Goal: Information Seeking & Learning: Learn about a topic

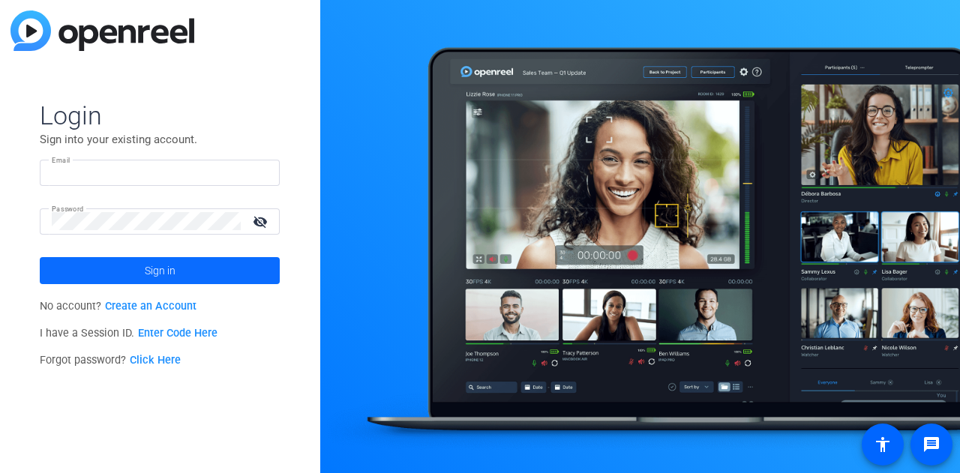
type input "[PERSON_NAME][EMAIL_ADDRESS][DOMAIN_NAME]"
click at [171, 266] on span "Sign in" at bounding box center [160, 271] width 31 height 38
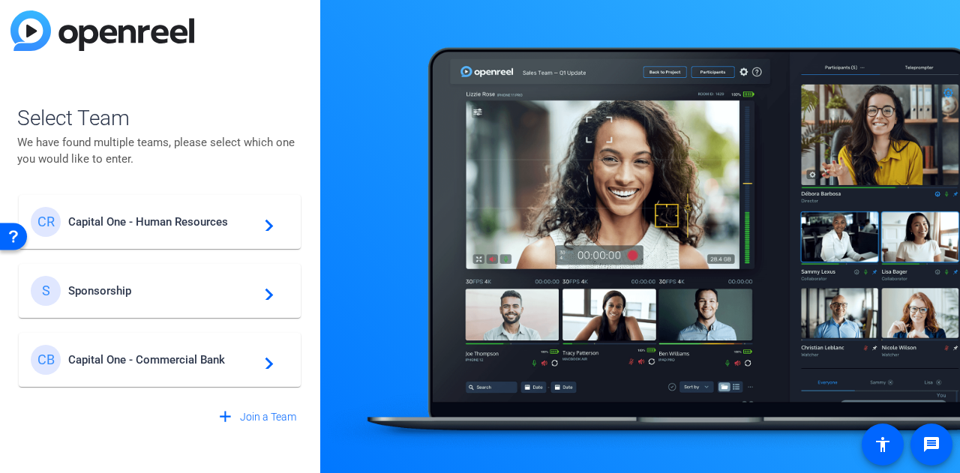
click at [210, 293] on span "Sponsorship" at bounding box center [162, 291] width 188 height 14
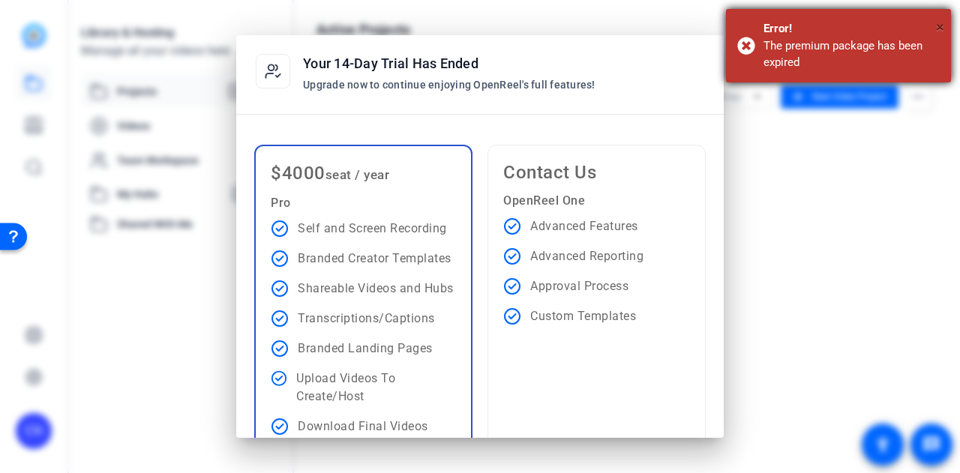
click at [941, 28] on span "×" at bounding box center [940, 27] width 8 height 18
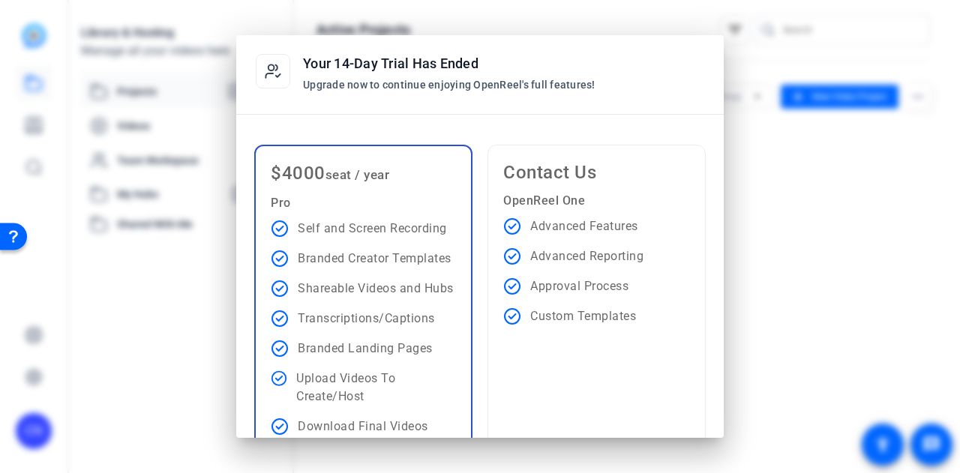
click at [848, 257] on div at bounding box center [480, 236] width 960 height 473
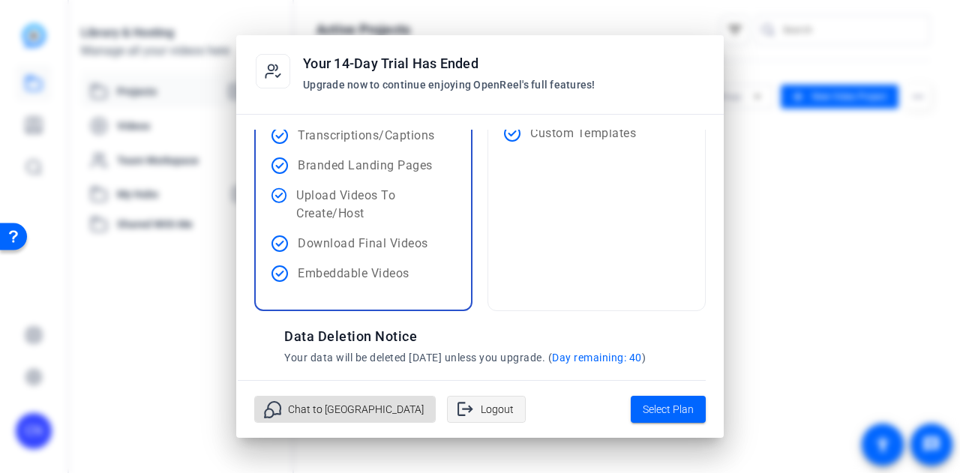
click at [481, 406] on span "Logout" at bounding box center [497, 409] width 33 height 29
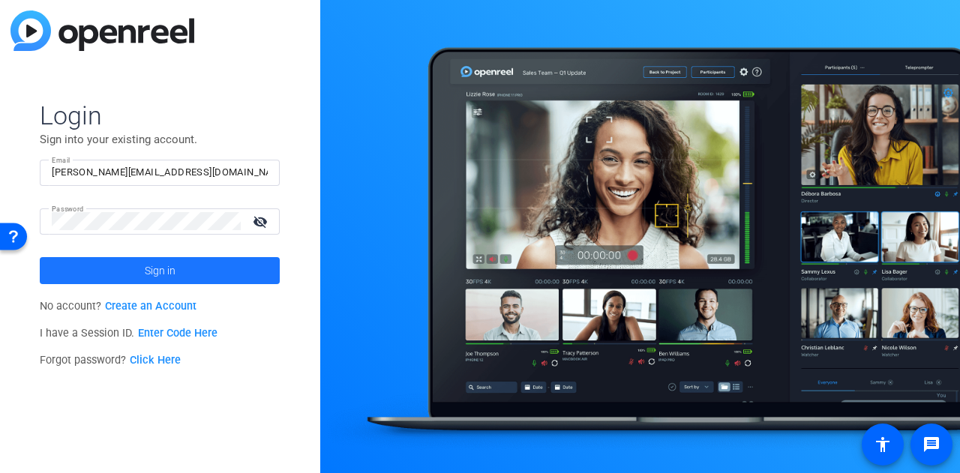
click at [125, 274] on span at bounding box center [160, 271] width 240 height 36
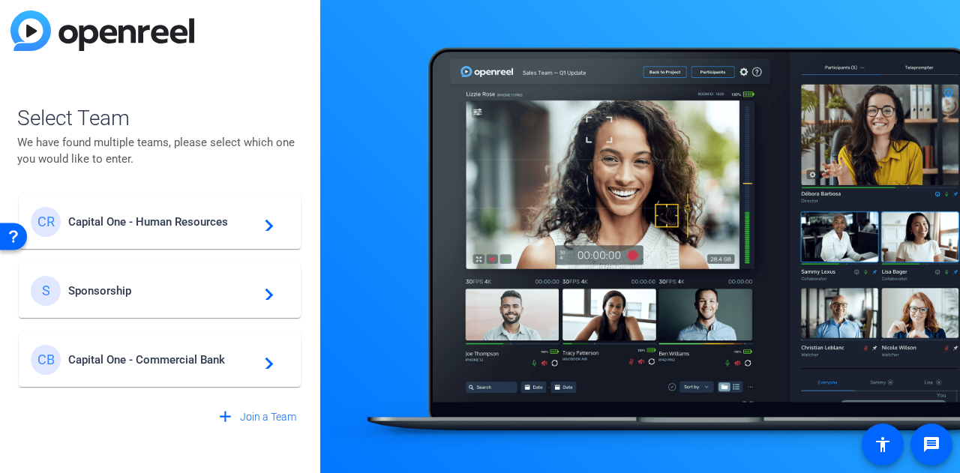
click at [158, 227] on span "Capital One - Human Resources" at bounding box center [162, 222] width 188 height 14
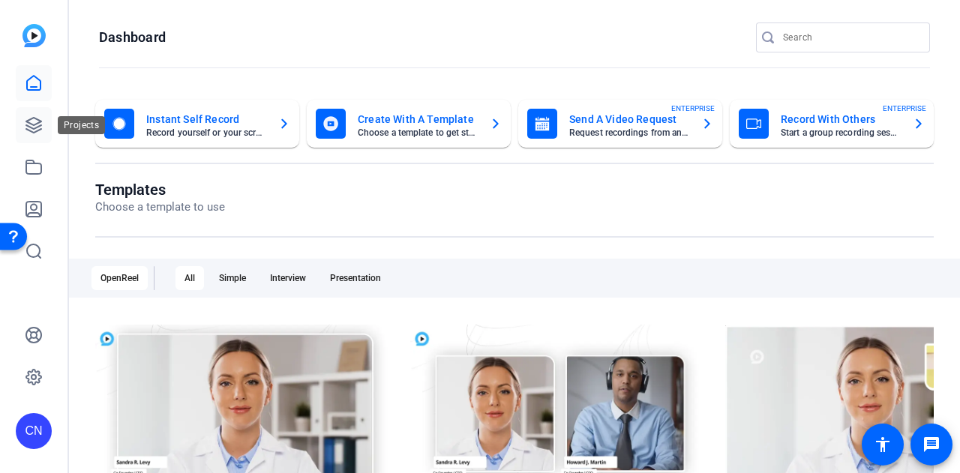
click at [32, 126] on icon at bounding box center [34, 125] width 18 height 18
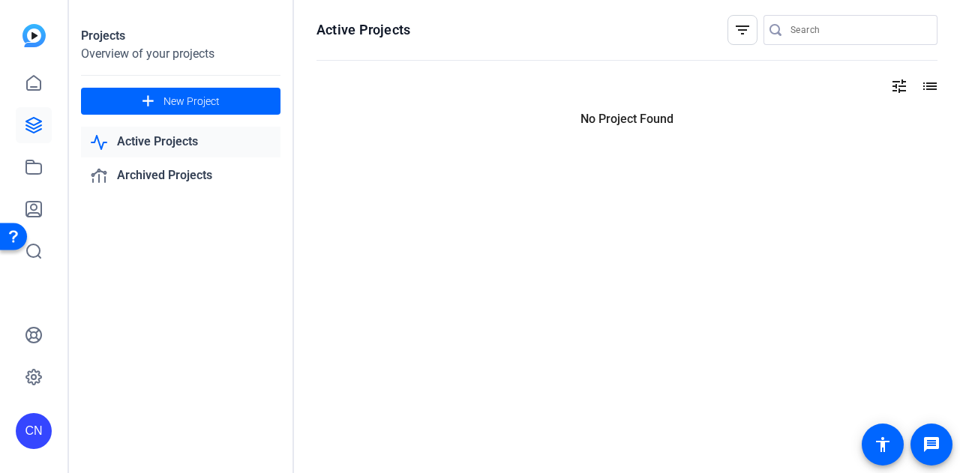
click at [179, 142] on link "Active Projects" at bounding box center [181, 142] width 200 height 31
click at [30, 173] on icon at bounding box center [34, 167] width 18 height 18
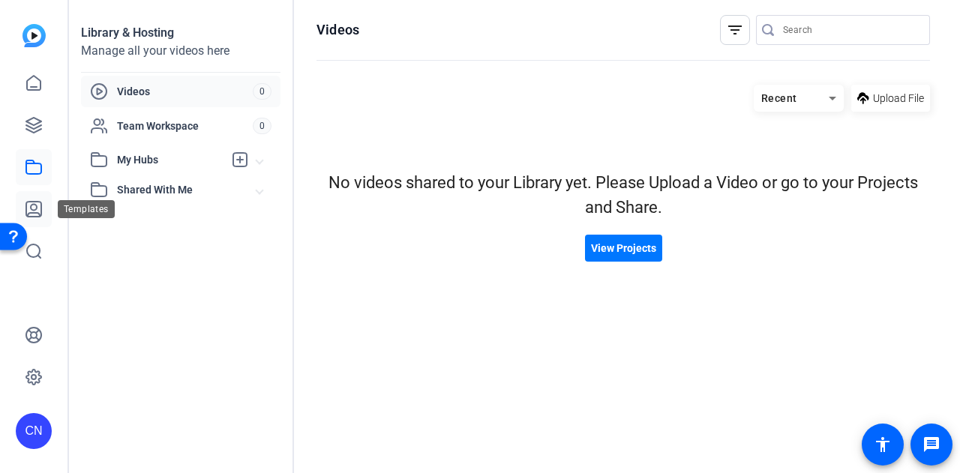
click at [36, 211] on icon at bounding box center [34, 209] width 18 height 18
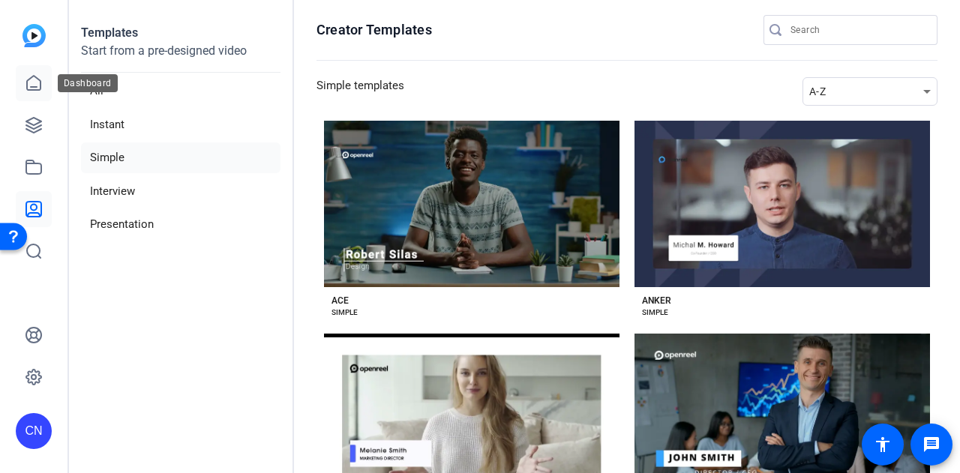
click at [32, 88] on icon at bounding box center [34, 83] width 14 height 14
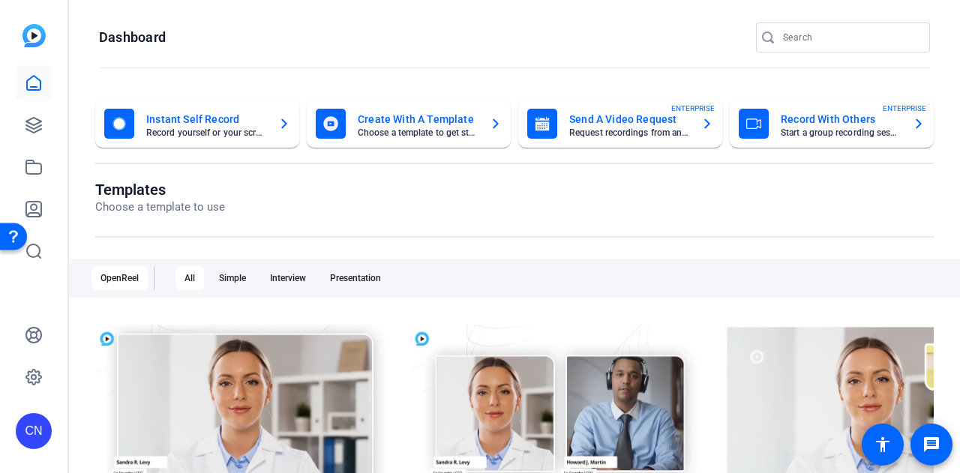
click at [36, 430] on div "CN" at bounding box center [34, 431] width 36 height 36
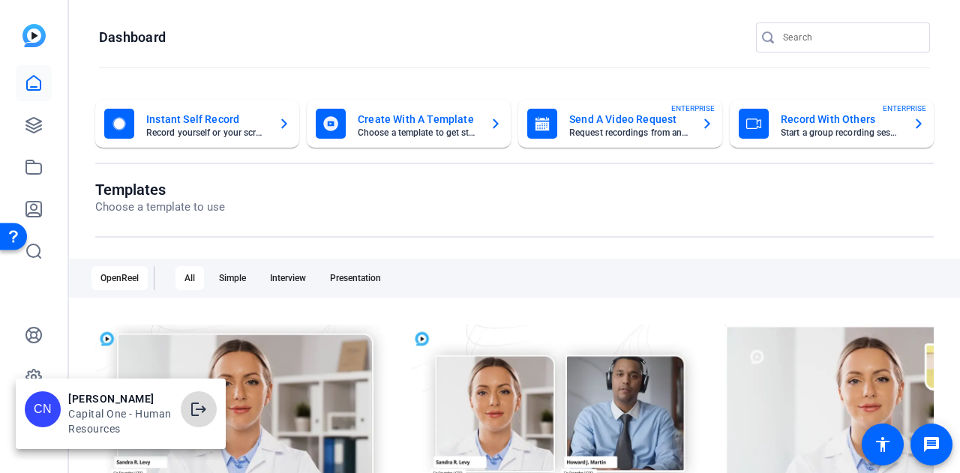
click at [192, 407] on mat-icon "logout" at bounding box center [199, 410] width 18 height 18
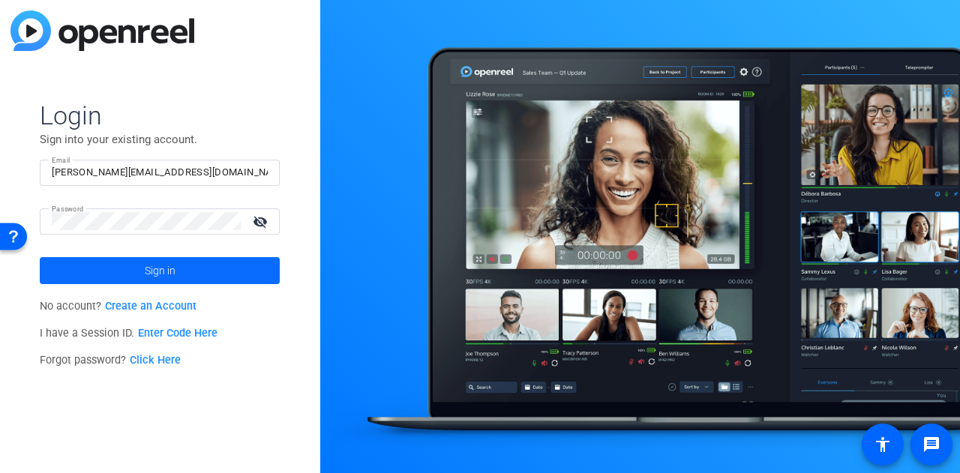
click at [190, 274] on span at bounding box center [160, 271] width 240 height 36
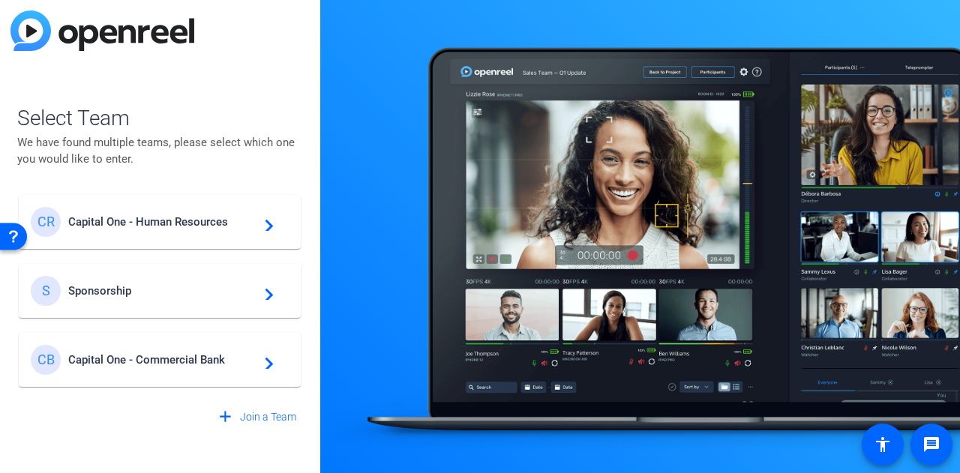
click at [278, 289] on div "S Sponsorship navigate_next" at bounding box center [160, 291] width 258 height 30
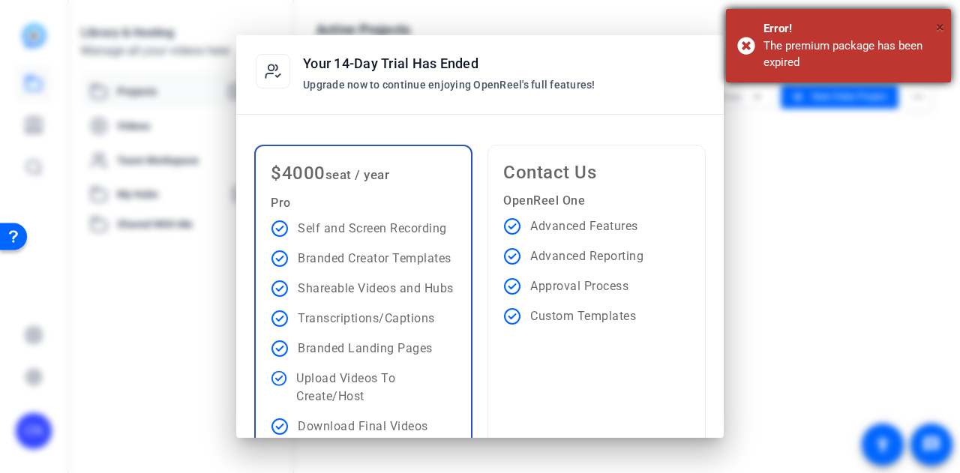
click at [942, 29] on span "×" at bounding box center [940, 27] width 8 height 18
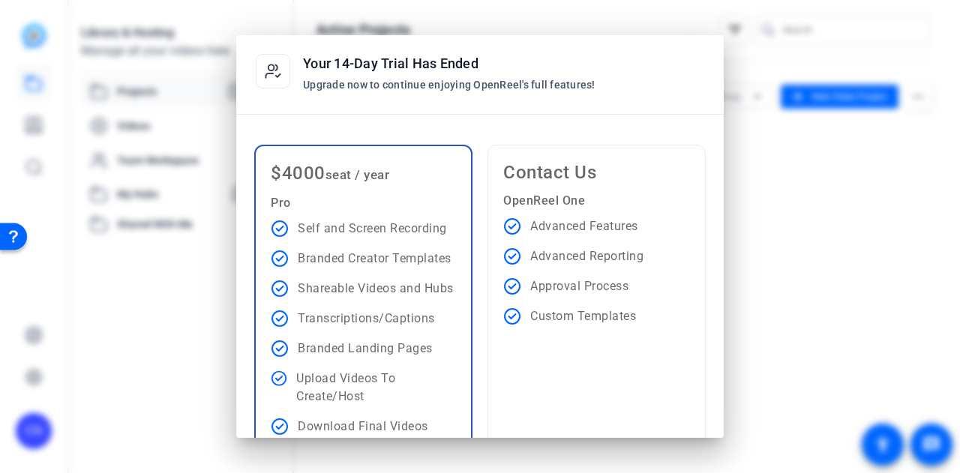
click at [819, 263] on div at bounding box center [480, 236] width 960 height 473
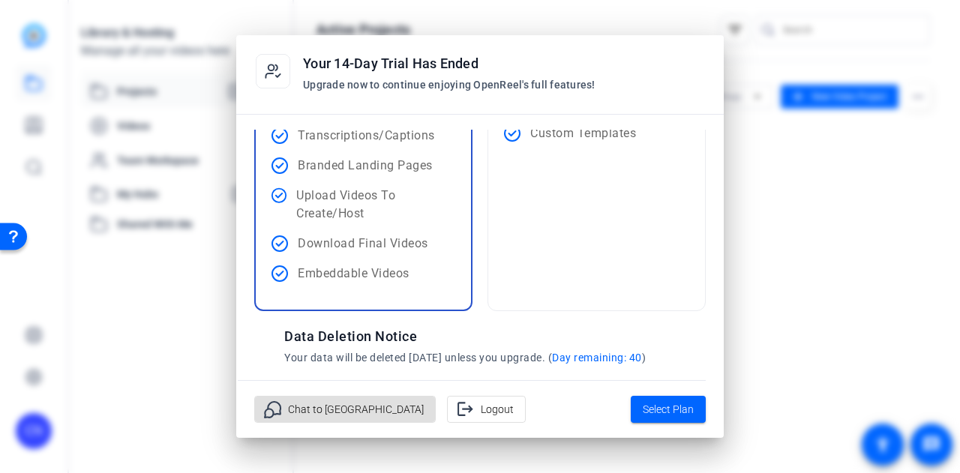
click at [862, 227] on div at bounding box center [480, 236] width 960 height 473
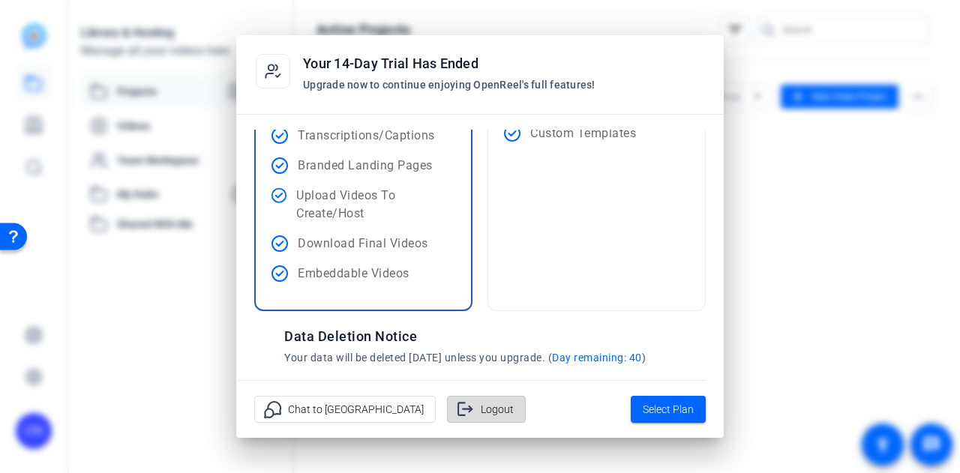
click at [481, 415] on span "Logout" at bounding box center [497, 409] width 33 height 29
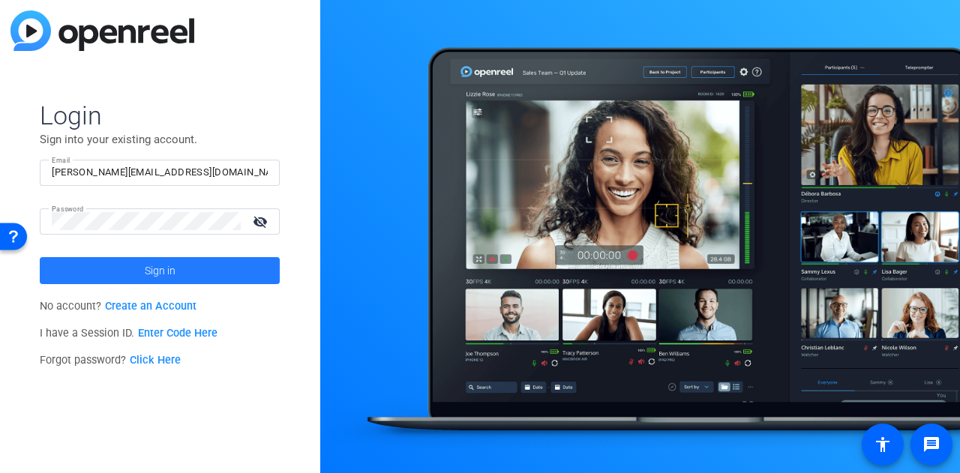
click at [152, 263] on span "Sign in" at bounding box center [160, 271] width 31 height 38
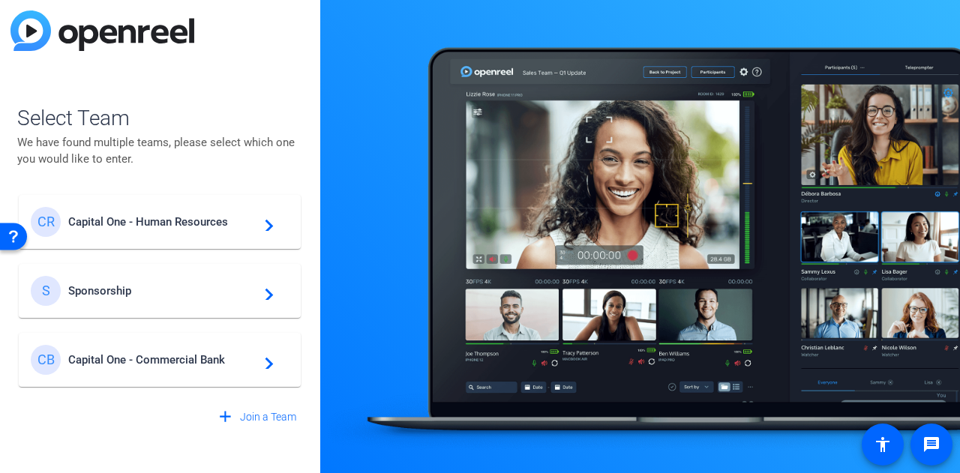
click at [143, 229] on span "Capital One - Human Resources" at bounding box center [162, 222] width 188 height 14
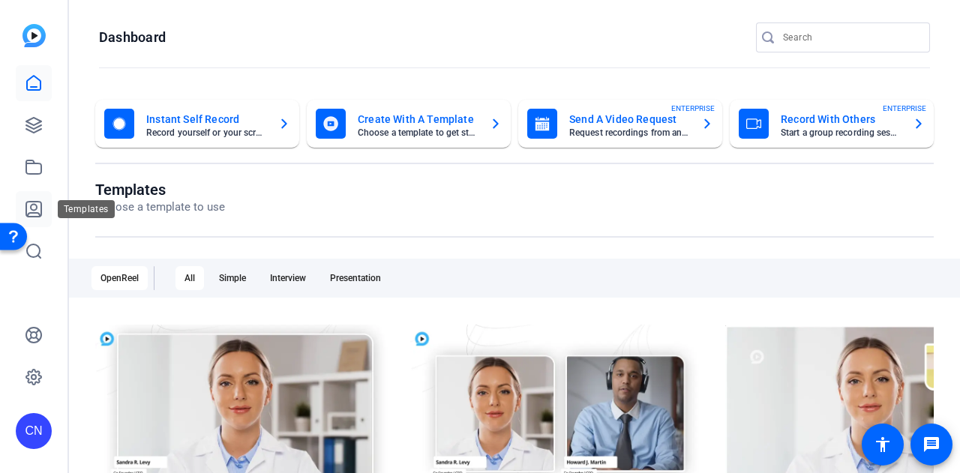
click at [32, 211] on icon at bounding box center [33, 209] width 15 height 15
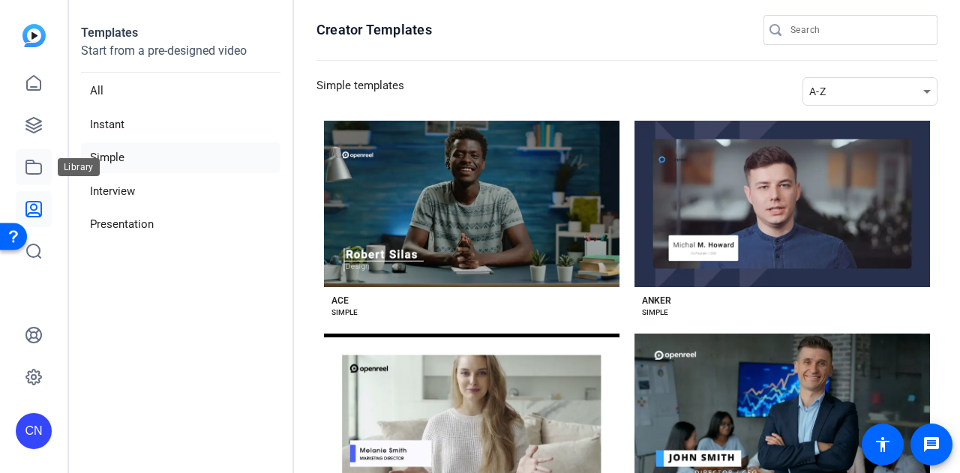
click at [35, 158] on icon at bounding box center [34, 167] width 18 height 18
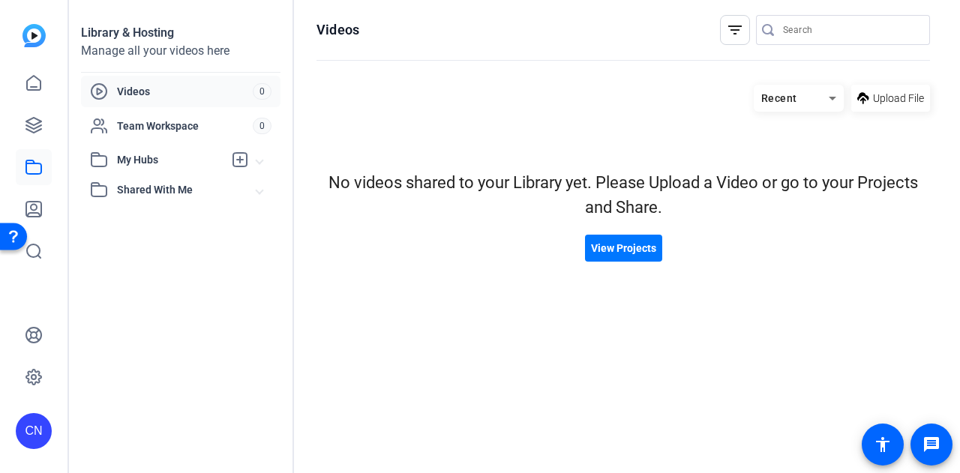
click at [146, 193] on span "Shared With Me" at bounding box center [187, 190] width 140 height 16
click at [129, 164] on span "My Hubs" at bounding box center [170, 160] width 107 height 16
click at [140, 122] on span "Team Workspace" at bounding box center [185, 126] width 136 height 15
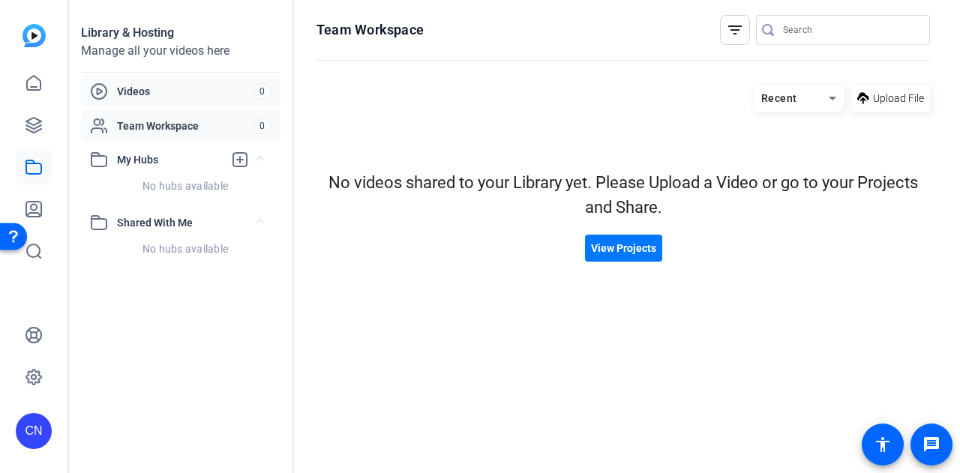
click at [136, 86] on span "Videos" at bounding box center [185, 91] width 136 height 15
click at [32, 127] on icon at bounding box center [34, 125] width 18 height 18
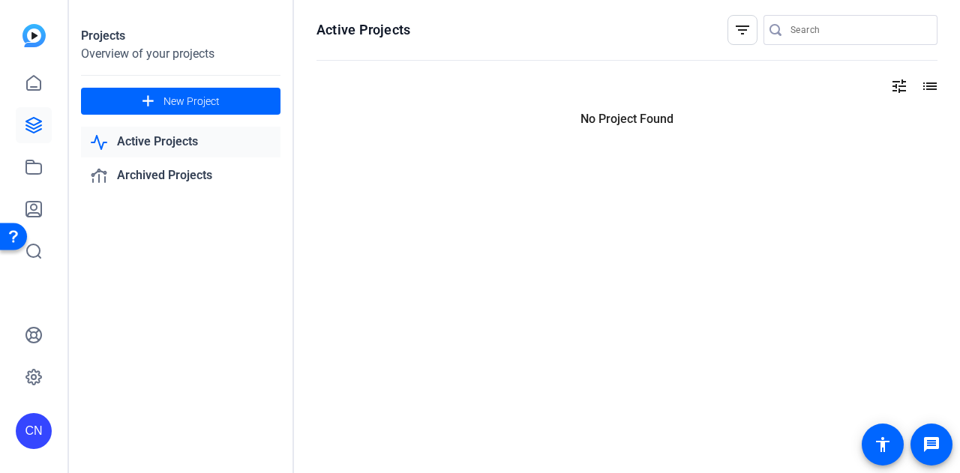
click at [183, 143] on link "Active Projects" at bounding box center [181, 142] width 200 height 31
click at [164, 180] on link "Archived Projects" at bounding box center [181, 176] width 200 height 31
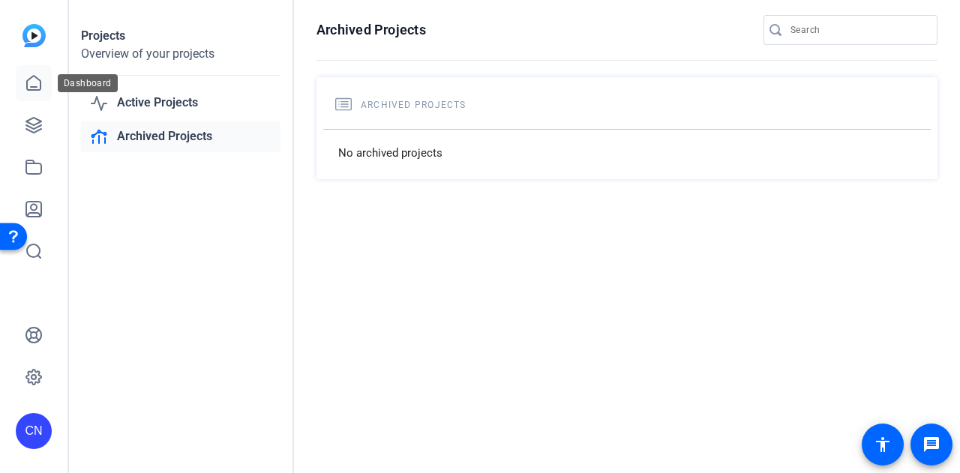
click at [34, 87] on icon at bounding box center [34, 83] width 14 height 14
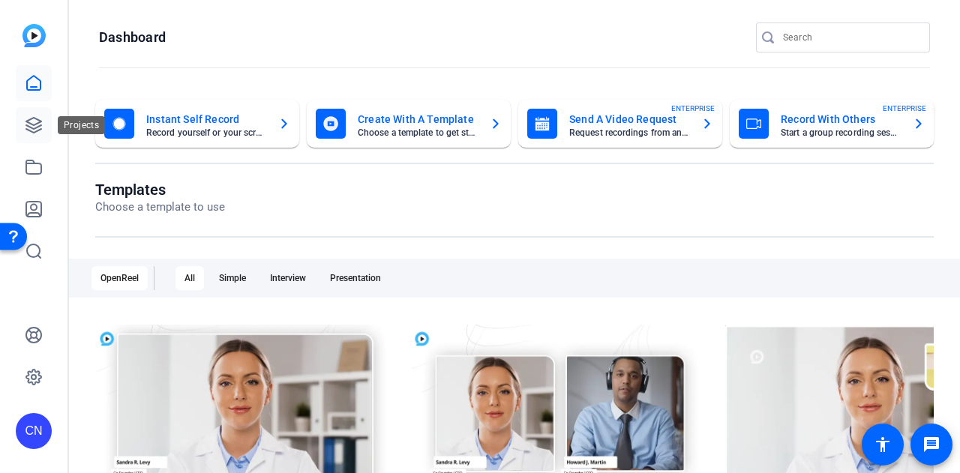
click at [33, 120] on icon at bounding box center [34, 125] width 18 height 18
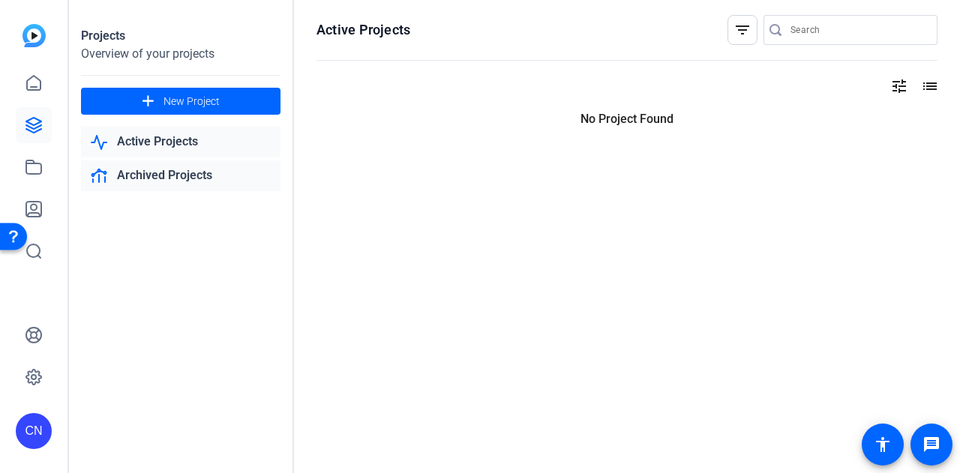
click at [144, 173] on link "Archived Projects" at bounding box center [181, 176] width 200 height 31
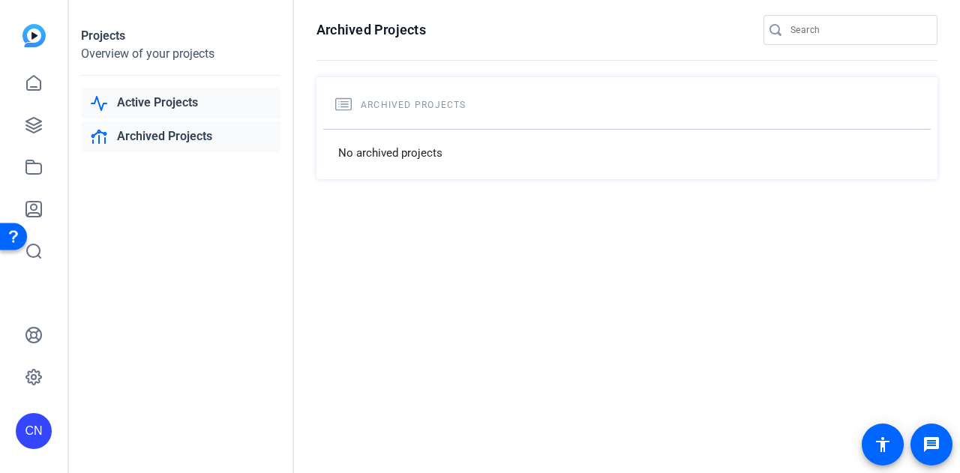
click at [134, 103] on link "Active Projects" at bounding box center [181, 103] width 200 height 31
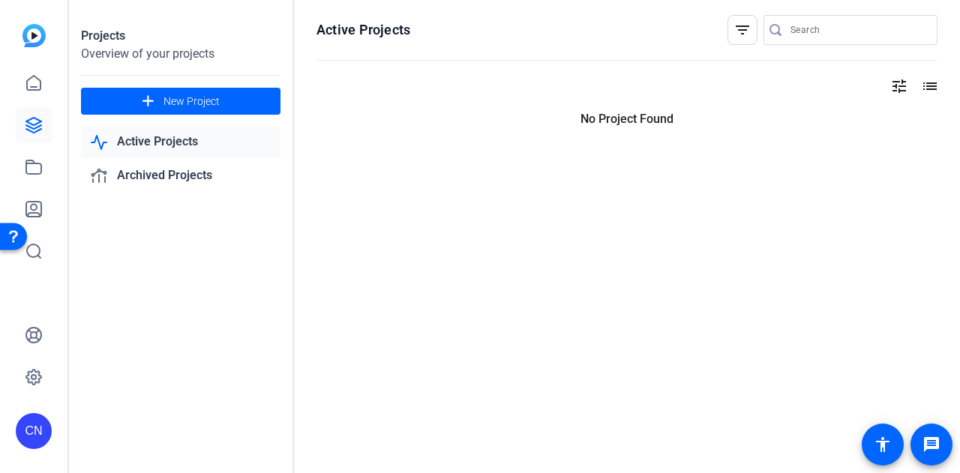
click at [39, 437] on div "CN" at bounding box center [34, 431] width 36 height 36
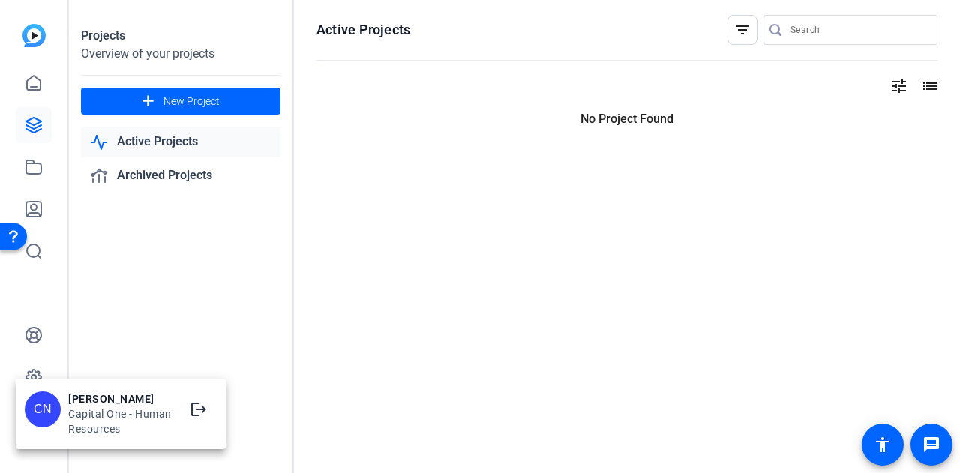
click at [90, 322] on div at bounding box center [480, 236] width 960 height 473
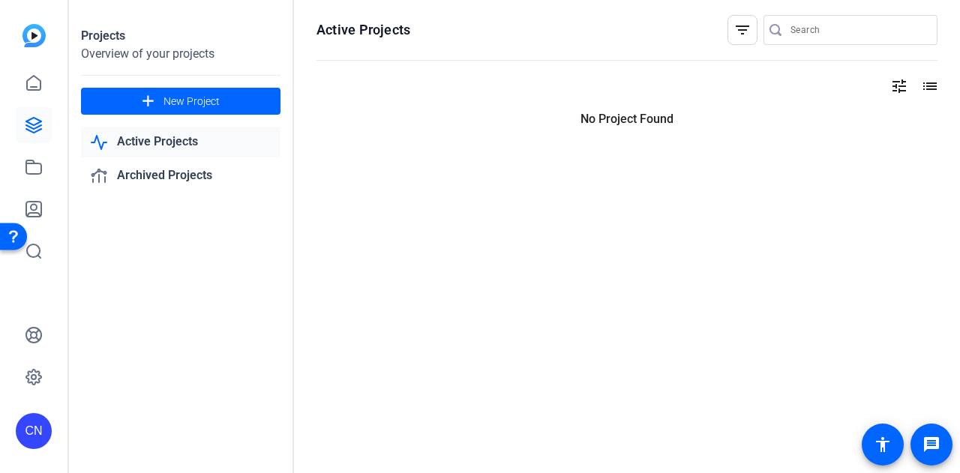
click at [32, 37] on img at bounding box center [34, 35] width 23 height 23
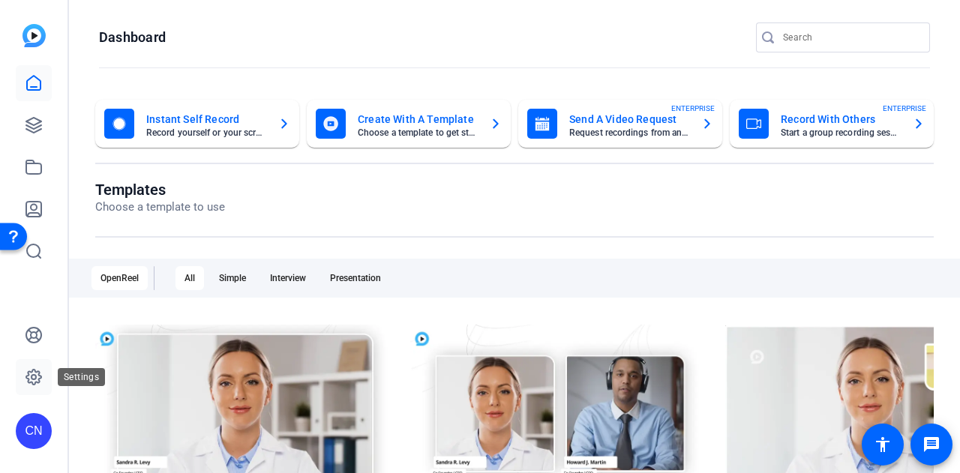
click at [35, 371] on icon at bounding box center [33, 377] width 15 height 15
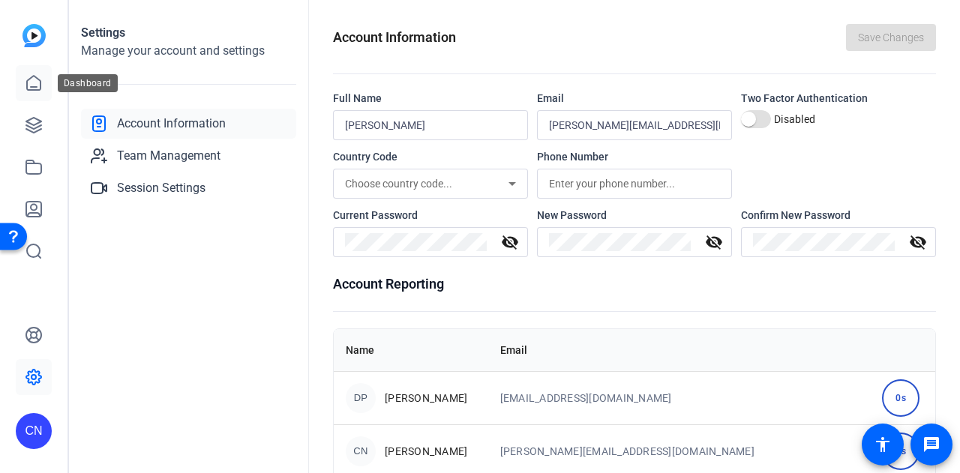
click at [37, 83] on icon at bounding box center [34, 83] width 18 height 18
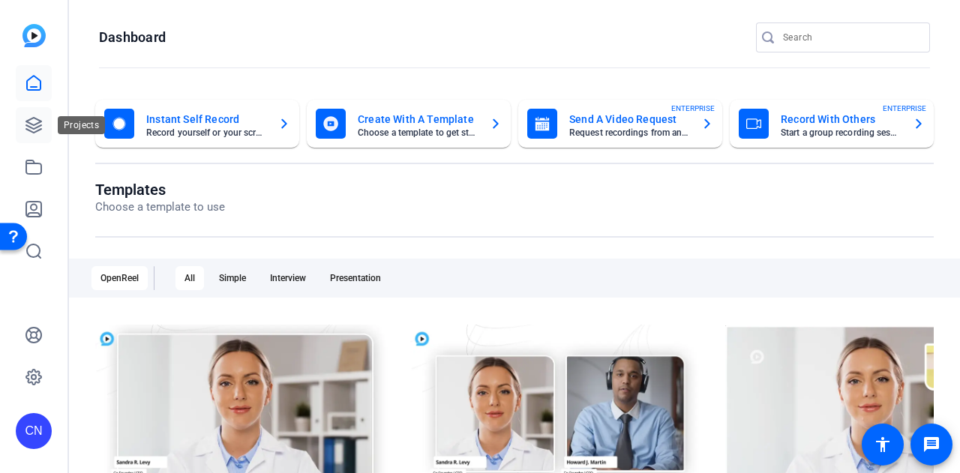
click at [34, 122] on icon at bounding box center [34, 125] width 18 height 18
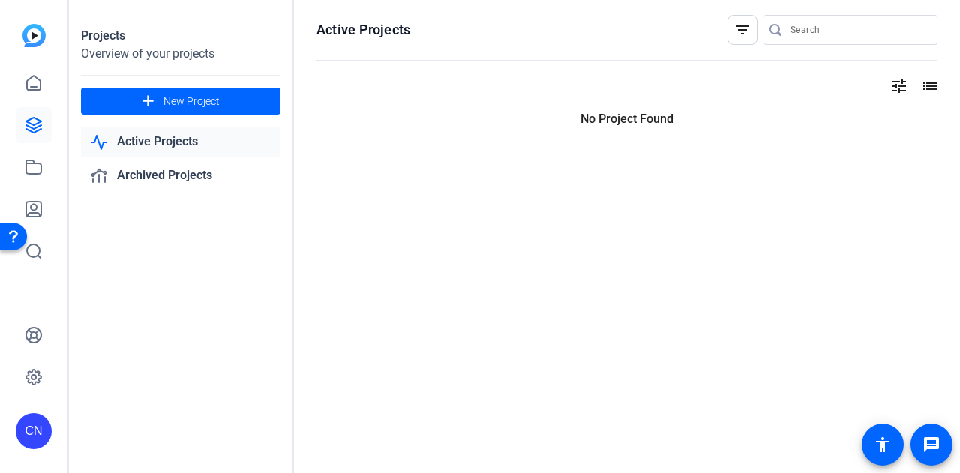
click at [166, 139] on link "Active Projects" at bounding box center [181, 142] width 200 height 31
click at [132, 177] on link "Archived Projects" at bounding box center [181, 176] width 200 height 31
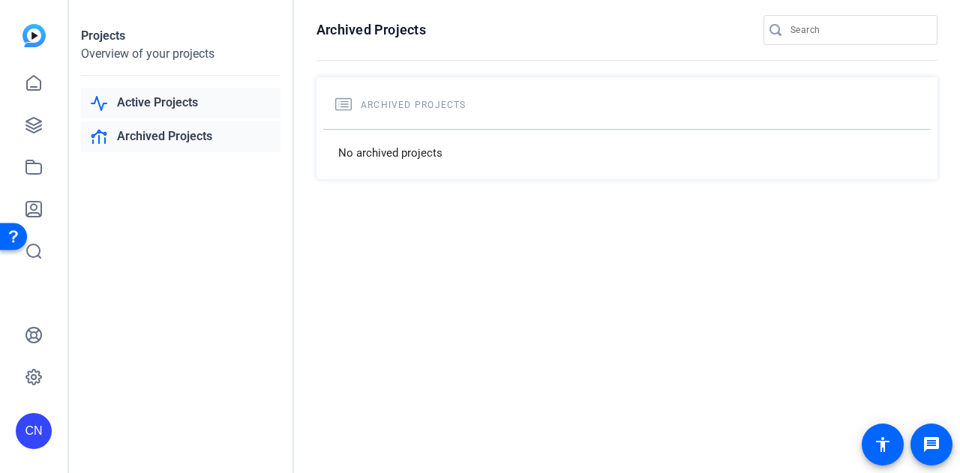
click at [152, 104] on link "Active Projects" at bounding box center [181, 103] width 200 height 31
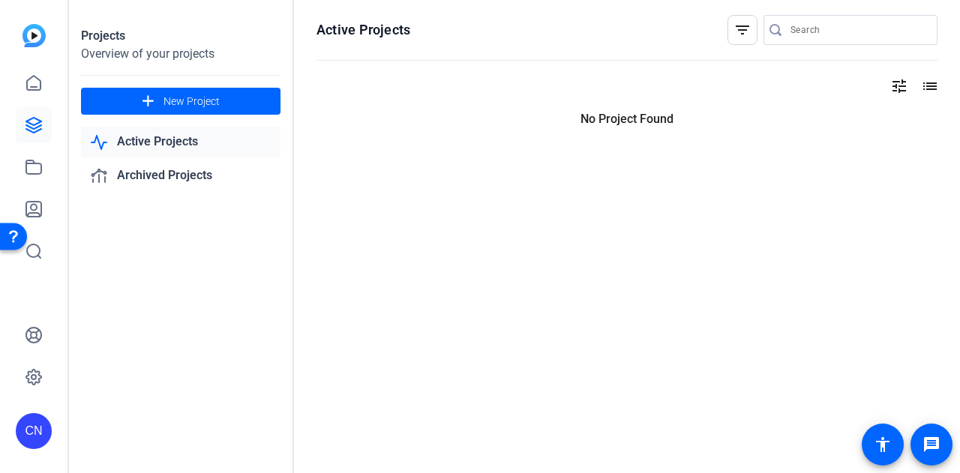
click at [35, 418] on div "CN" at bounding box center [34, 431] width 36 height 36
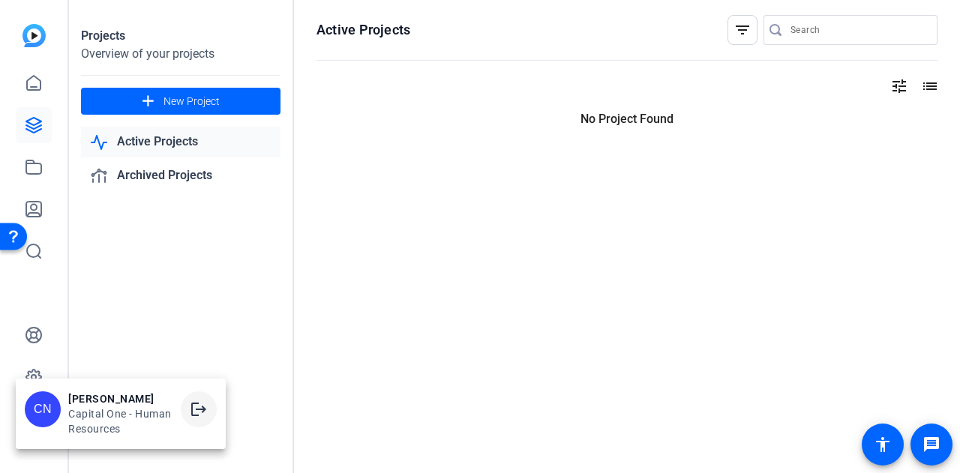
click at [191, 407] on mat-icon "logout" at bounding box center [199, 410] width 18 height 18
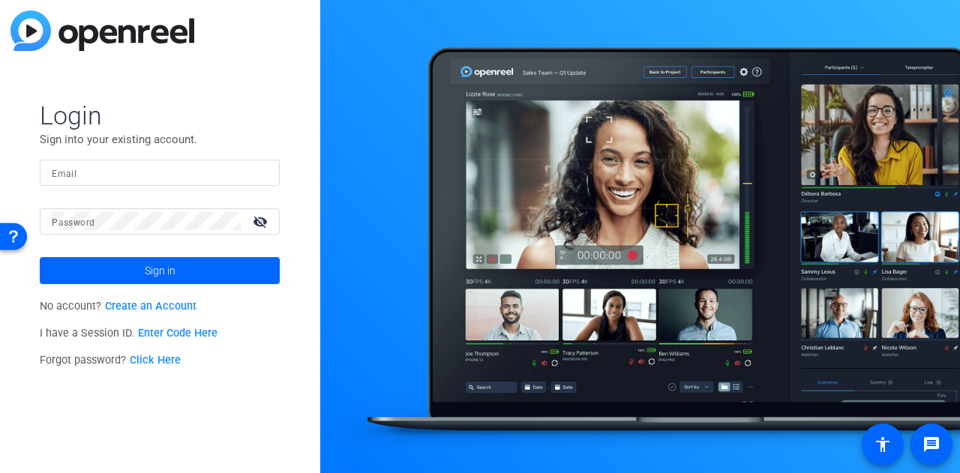
type input "[PERSON_NAME][EMAIL_ADDRESS][DOMAIN_NAME]"
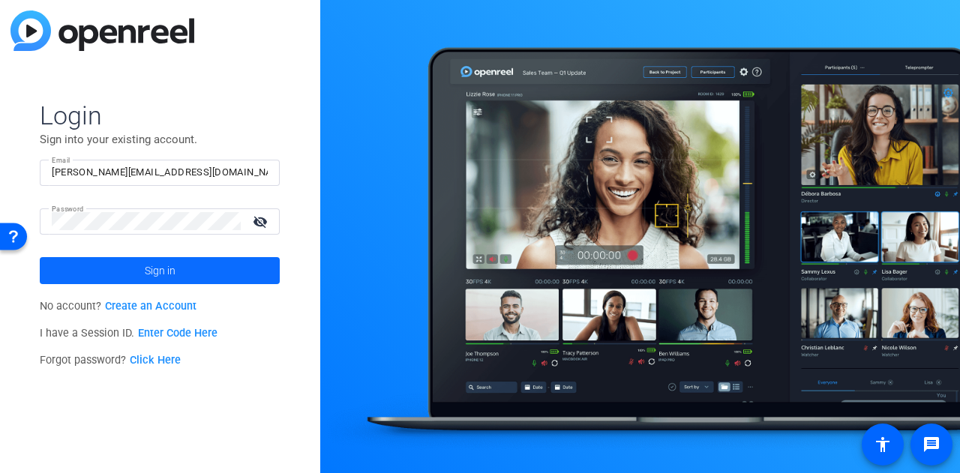
click at [132, 276] on span at bounding box center [160, 271] width 240 height 36
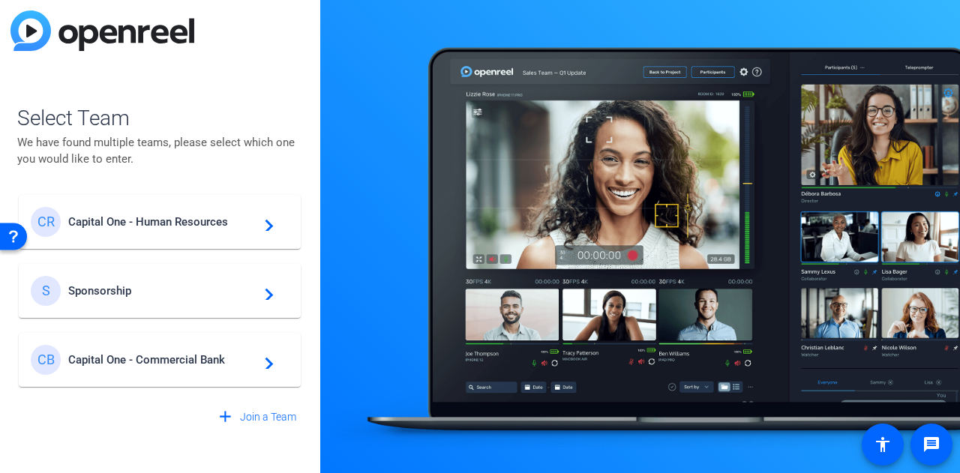
click at [263, 294] on mat-icon "navigate_next" at bounding box center [265, 291] width 18 height 18
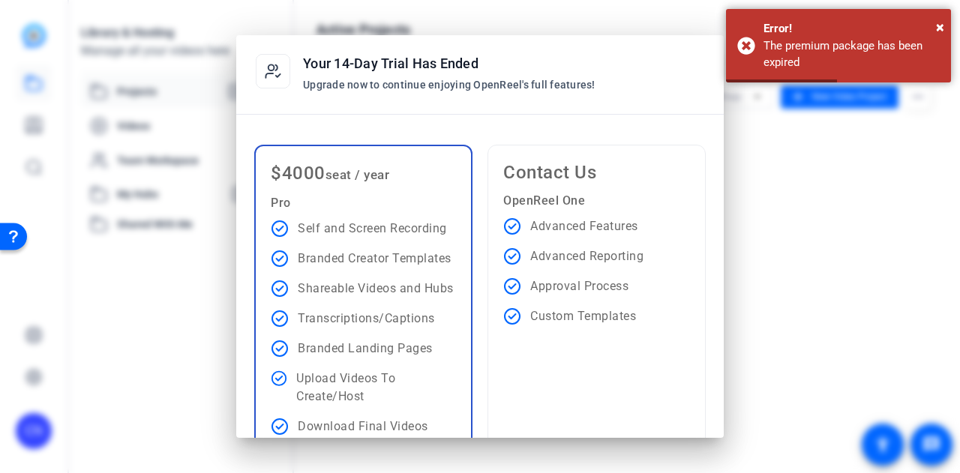
click at [776, 235] on div at bounding box center [480, 236] width 960 height 473
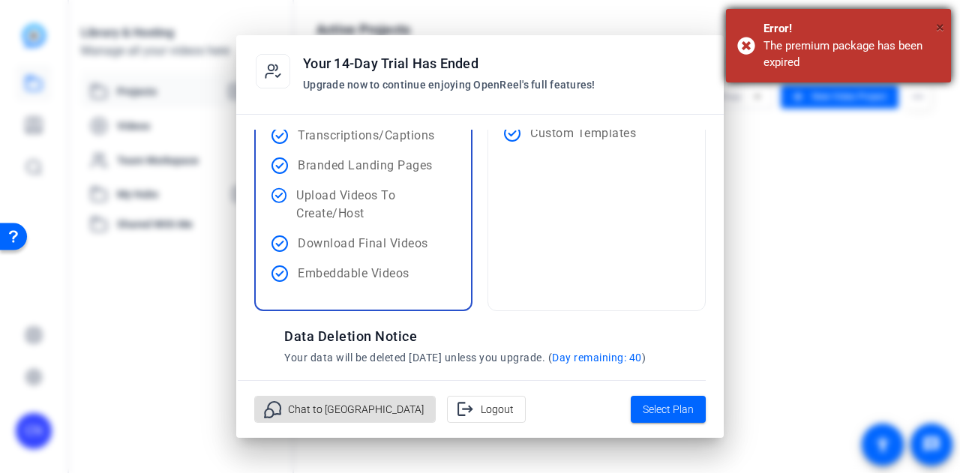
click at [938, 26] on span "×" at bounding box center [940, 27] width 8 height 18
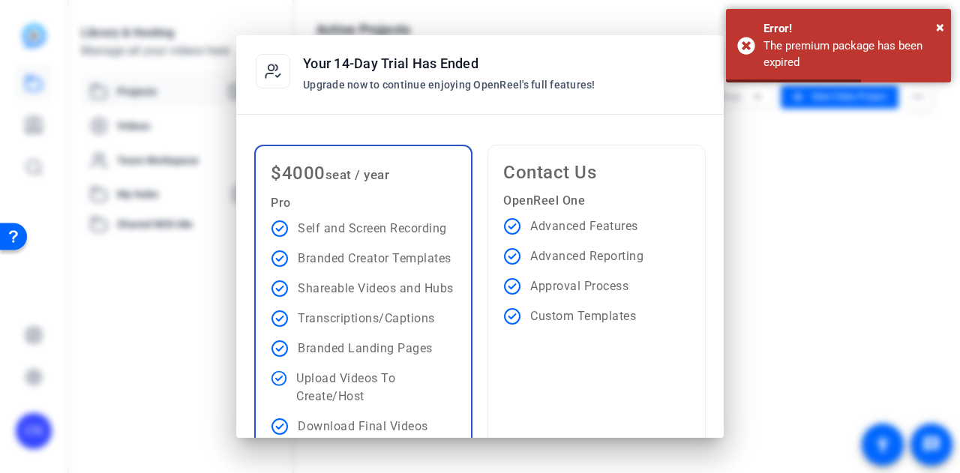
click at [809, 292] on div at bounding box center [480, 236] width 960 height 473
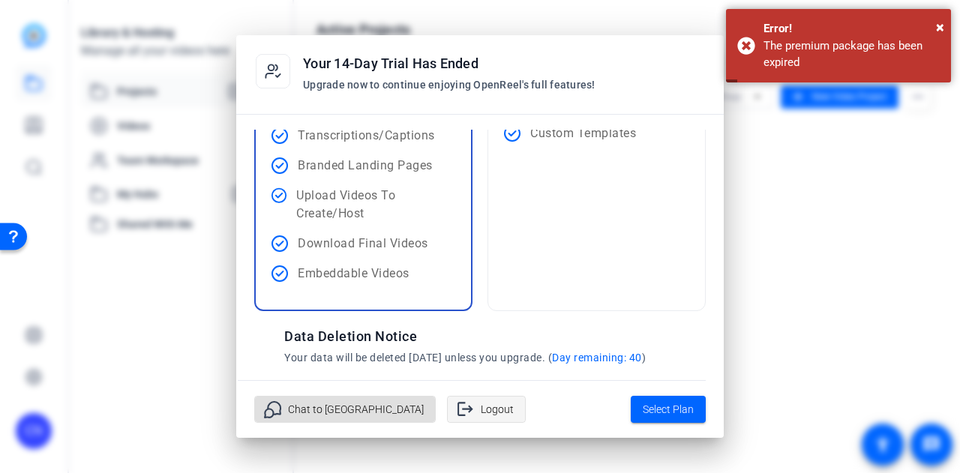
click at [481, 416] on span "Logout" at bounding box center [497, 409] width 33 height 29
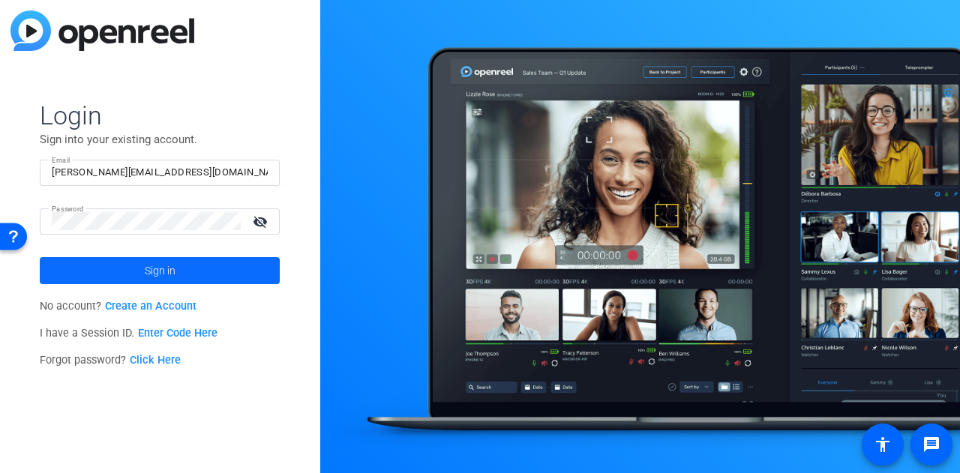
click at [158, 266] on span "Sign in" at bounding box center [160, 271] width 31 height 38
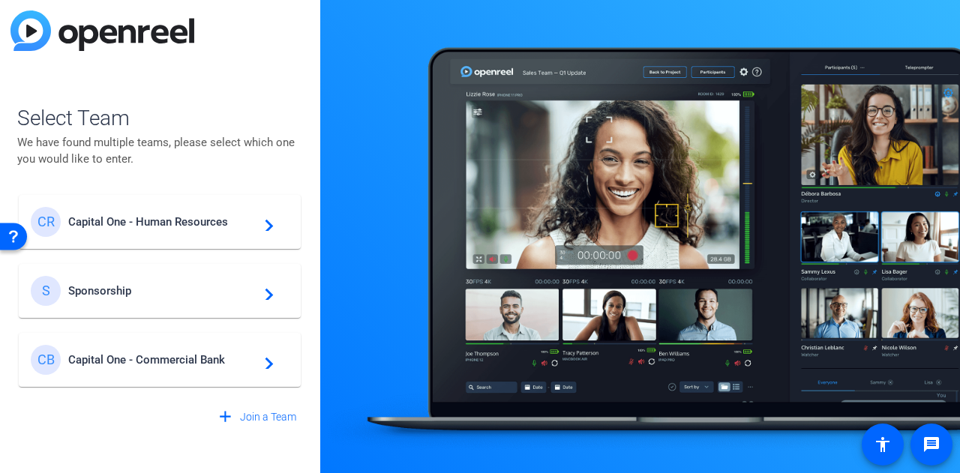
click at [230, 357] on span "Capital One - Commercial Bank" at bounding box center [162, 360] width 188 height 14
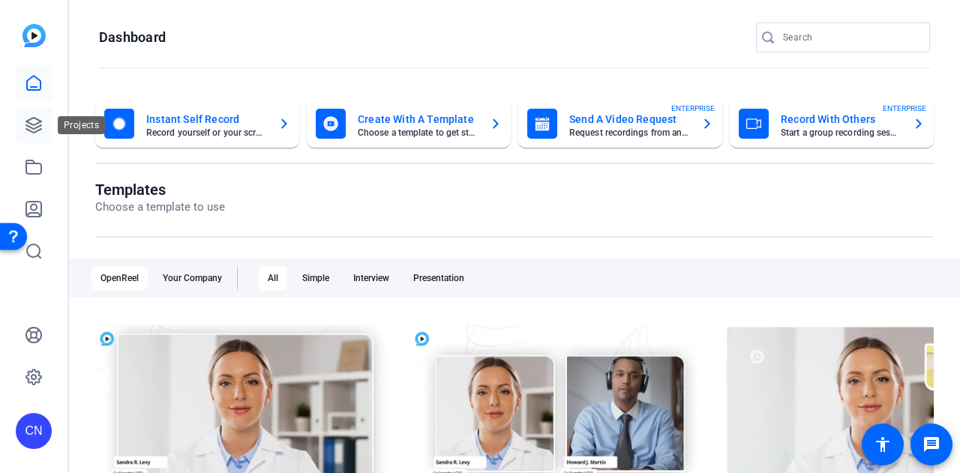
click at [32, 132] on icon at bounding box center [33, 125] width 15 height 15
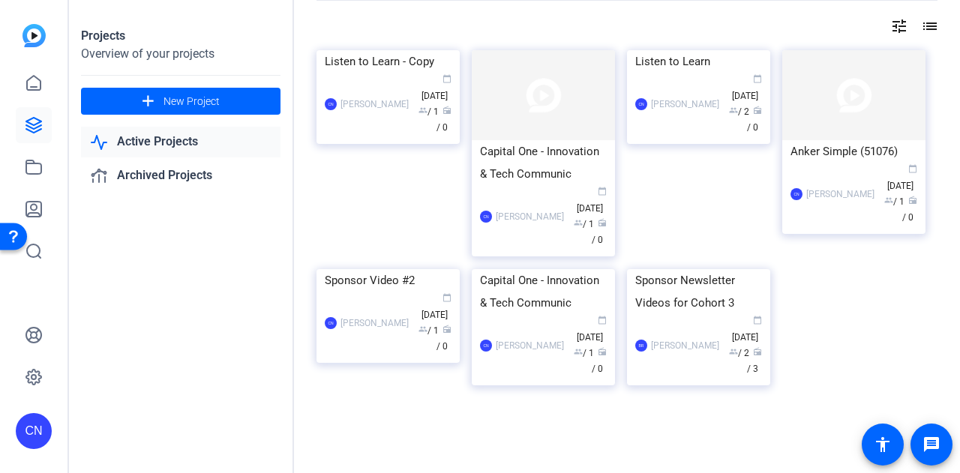
scroll to position [135, 0]
click at [33, 167] on icon at bounding box center [34, 167] width 18 height 18
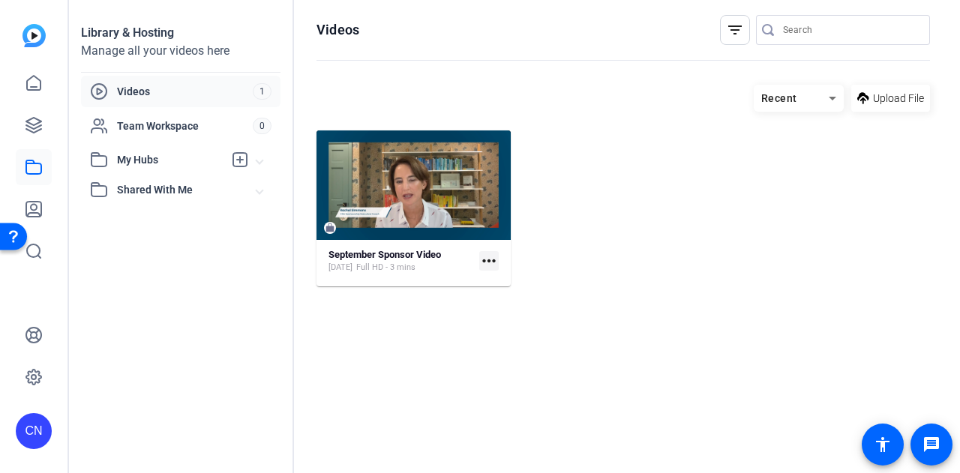
click at [156, 88] on span "Videos" at bounding box center [185, 91] width 136 height 15
click at [35, 122] on icon at bounding box center [34, 125] width 18 height 18
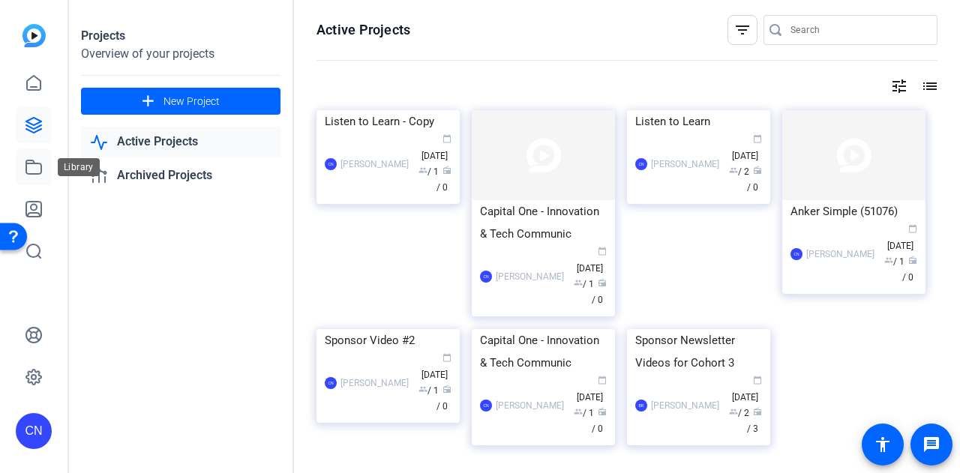
click at [35, 169] on icon at bounding box center [34, 167] width 18 height 18
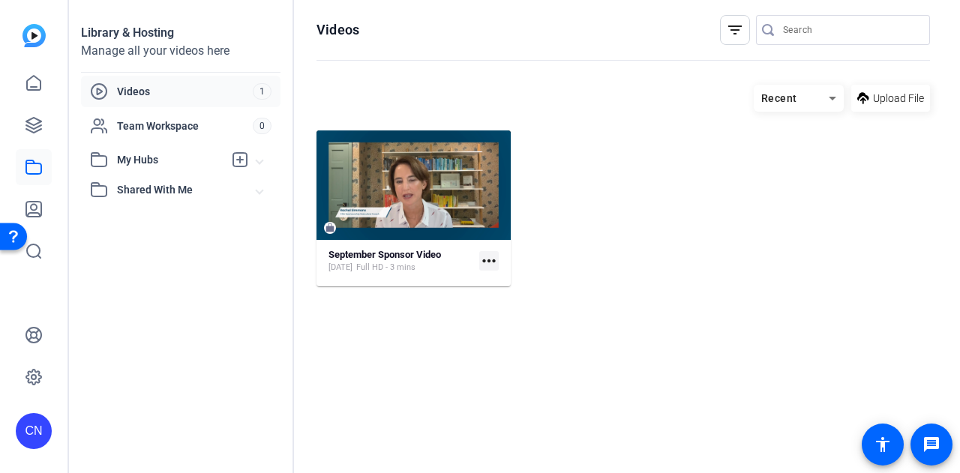
click at [154, 183] on span "Shared With Me" at bounding box center [187, 190] width 140 height 16
click at [34, 86] on icon at bounding box center [34, 83] width 18 height 18
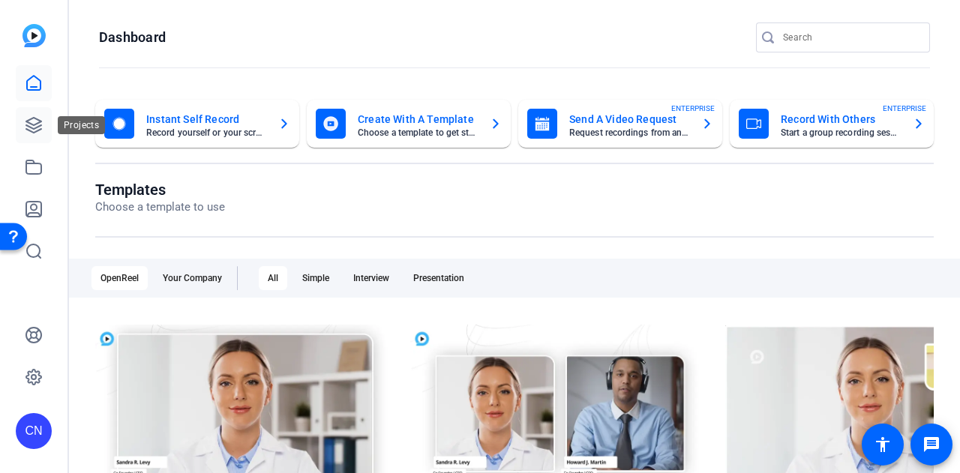
click at [33, 131] on icon at bounding box center [34, 125] width 18 height 18
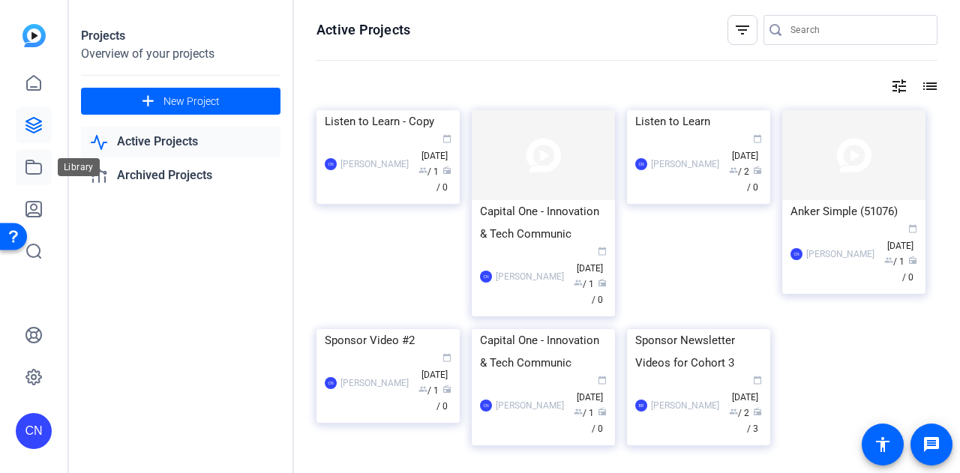
click at [35, 167] on icon at bounding box center [34, 167] width 18 height 18
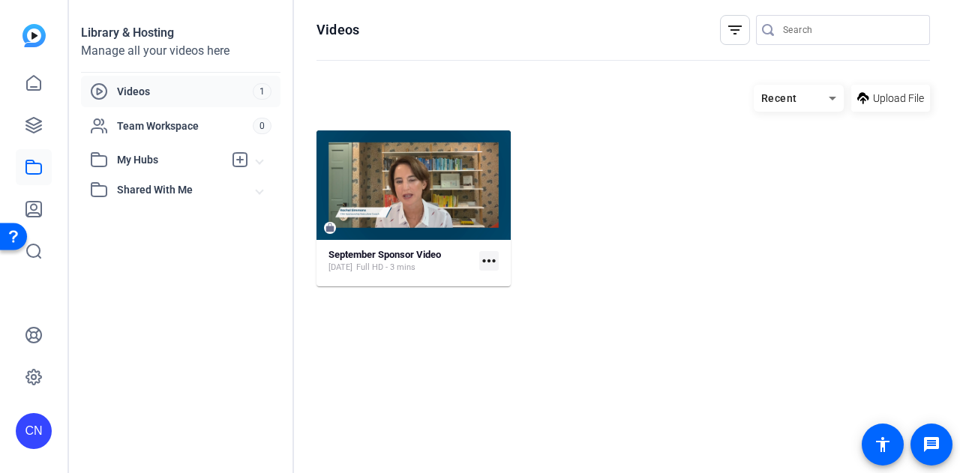
click at [245, 91] on span "Videos" at bounding box center [185, 91] width 136 height 15
click at [159, 122] on span "Team Workspace" at bounding box center [185, 126] width 136 height 15
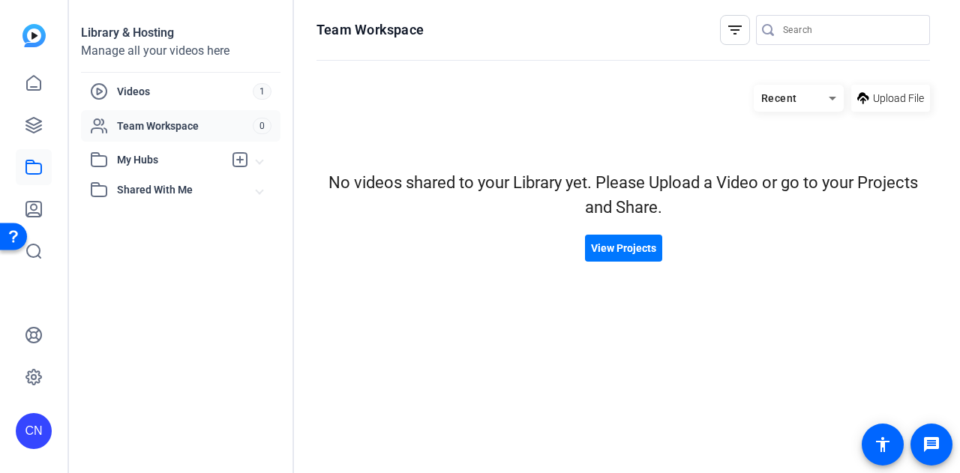
click at [144, 161] on span "My Hubs" at bounding box center [170, 160] width 107 height 16
click at [31, 209] on icon at bounding box center [33, 209] width 15 height 15
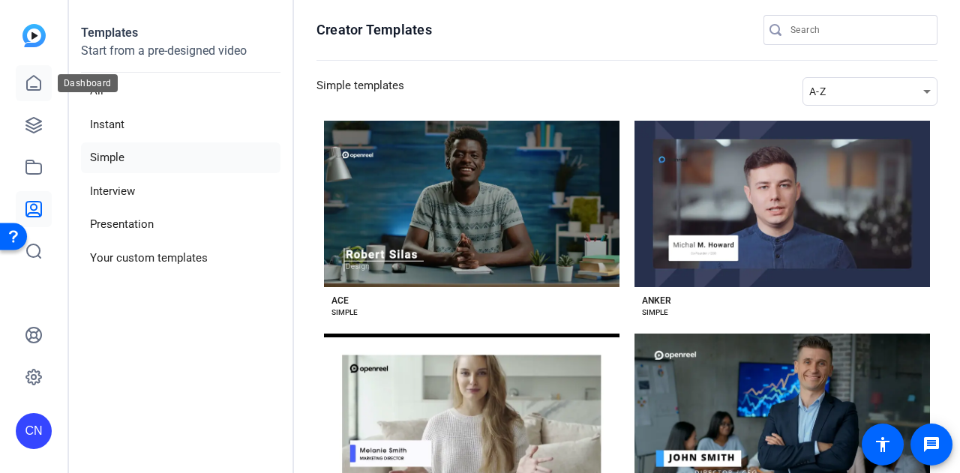
click at [32, 80] on icon at bounding box center [34, 83] width 18 height 18
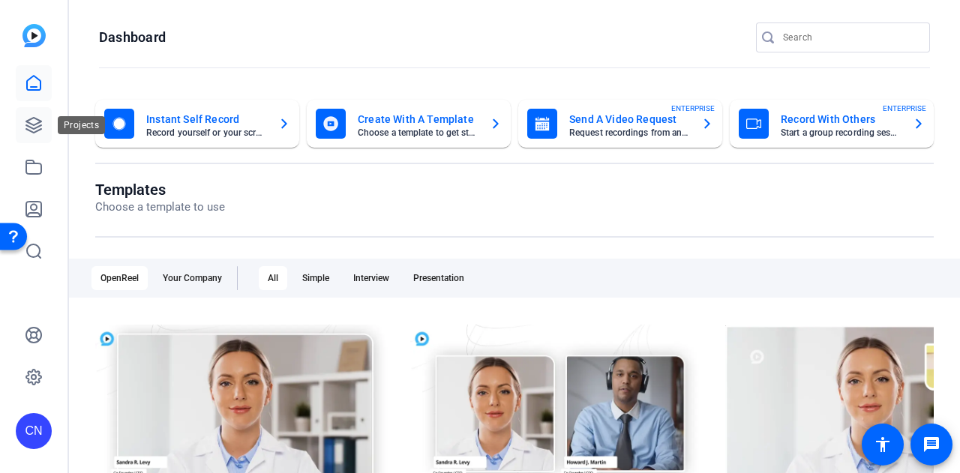
click at [24, 130] on link at bounding box center [34, 125] width 36 height 36
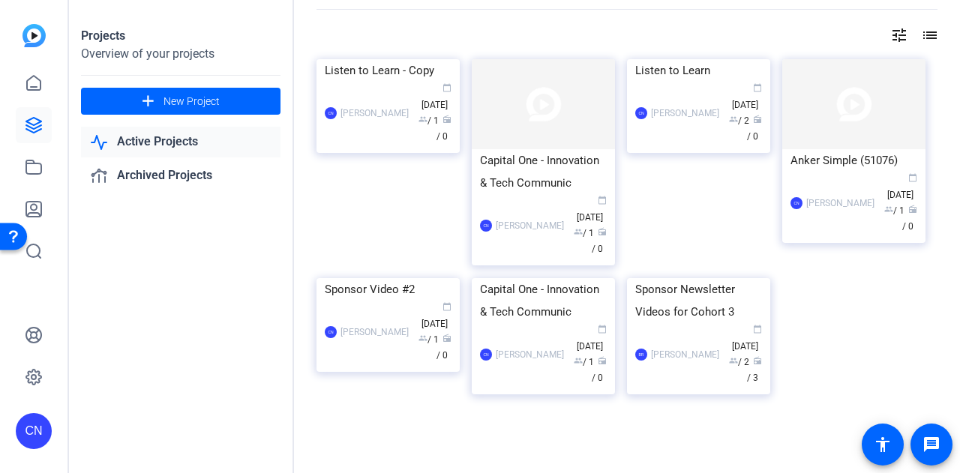
scroll to position [75, 0]
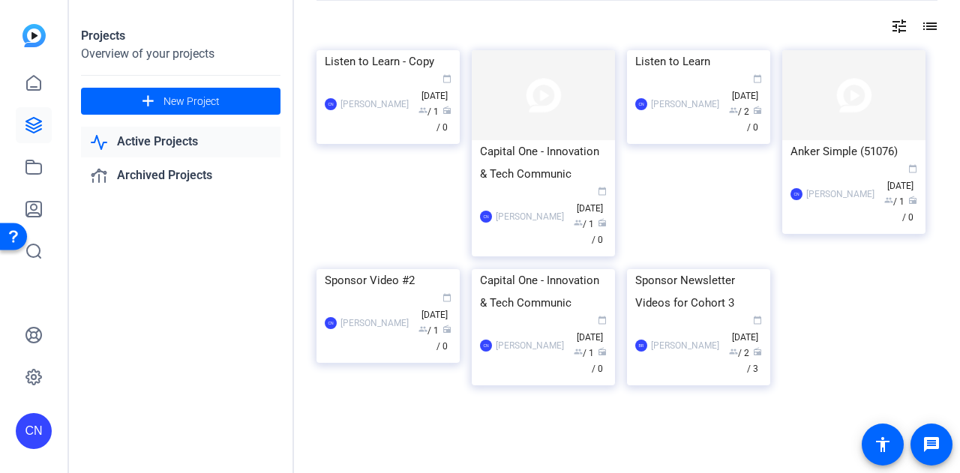
drag, startPoint x: 567, startPoint y: 161, endPoint x: 747, endPoint y: 213, distance: 187.5
click at [888, 266] on div "Listen to Learn - Copy CN Carley Nicomatti calendar_today Sep 04 group / 1 radi…" at bounding box center [627, 234] width 621 height 368
click at [548, 164] on div "Capital One - Innovation & Tech Communic" at bounding box center [543, 162] width 127 height 45
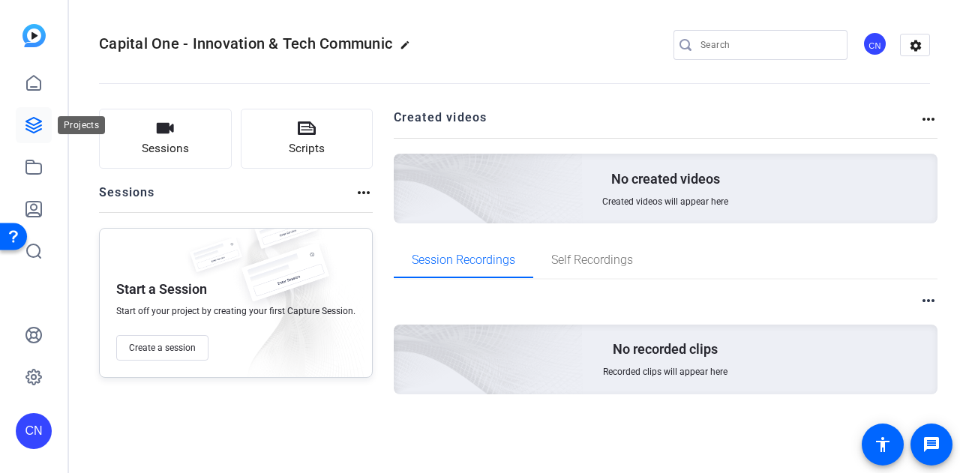
click at [40, 131] on icon at bounding box center [34, 125] width 18 height 18
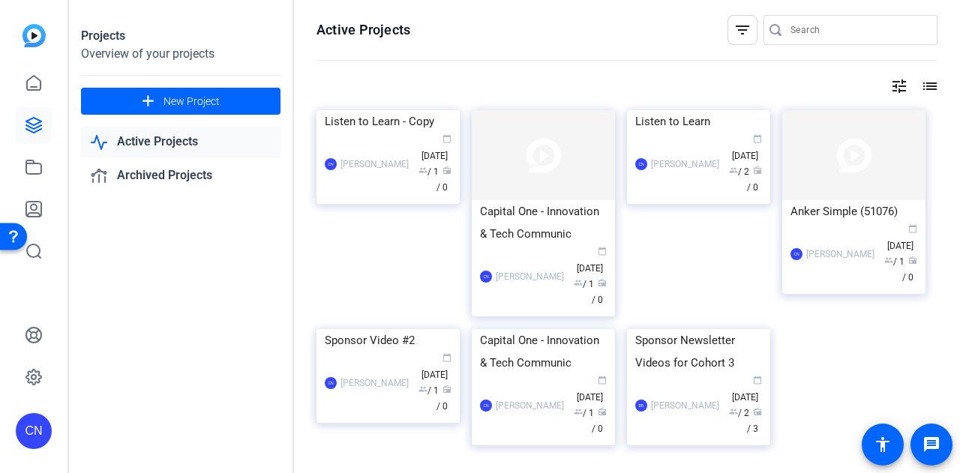
click at [141, 146] on link "Active Projects" at bounding box center [181, 142] width 200 height 31
click at [35, 165] on icon at bounding box center [34, 167] width 18 height 18
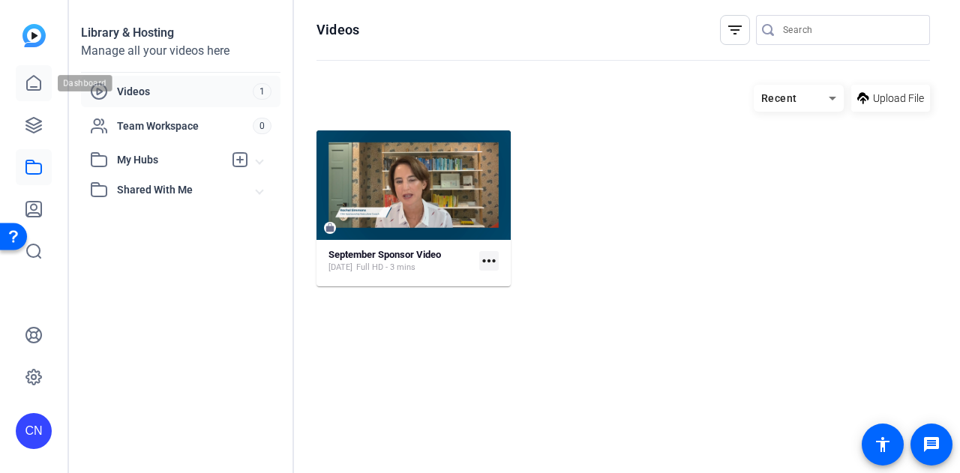
click at [33, 83] on icon at bounding box center [34, 83] width 18 height 18
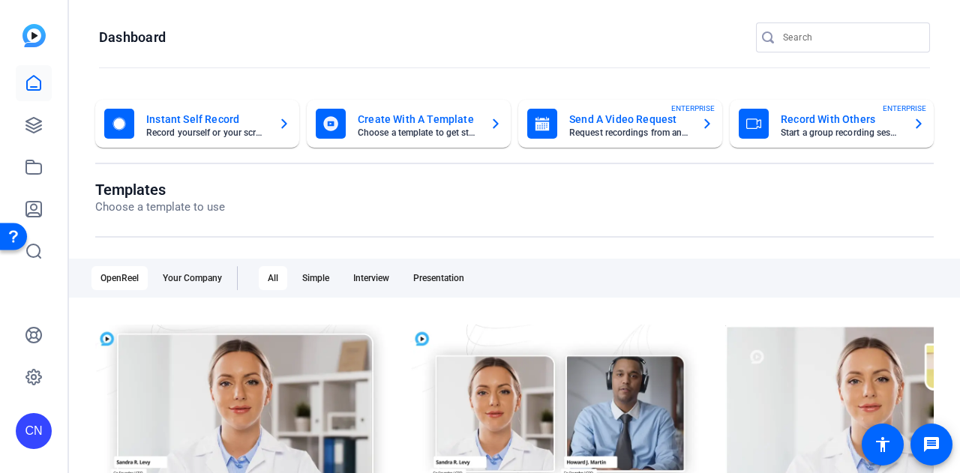
click at [24, 434] on div "CN" at bounding box center [34, 431] width 36 height 36
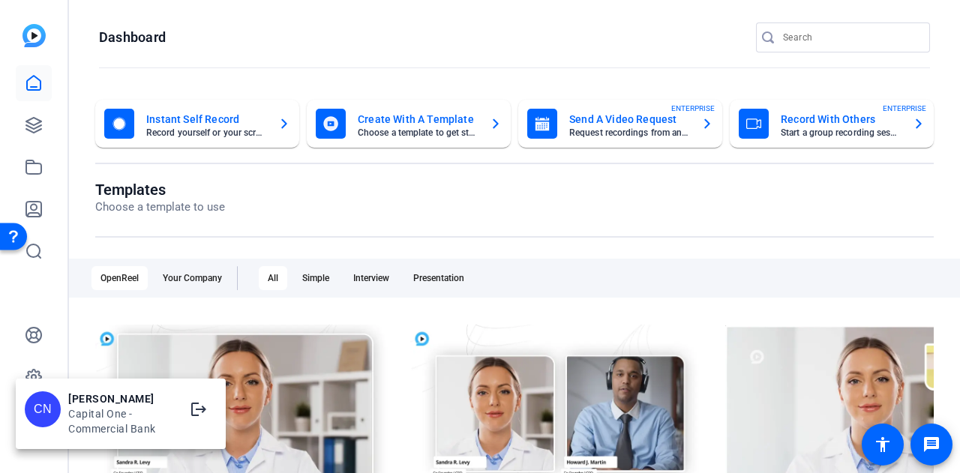
click at [504, 208] on div at bounding box center [480, 236] width 960 height 473
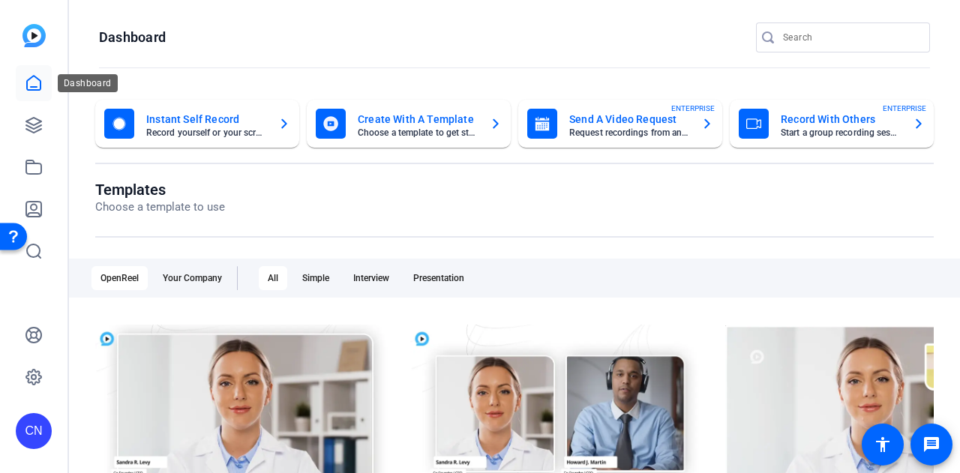
click at [41, 86] on icon at bounding box center [34, 83] width 14 height 14
click at [24, 127] on link at bounding box center [34, 125] width 36 height 36
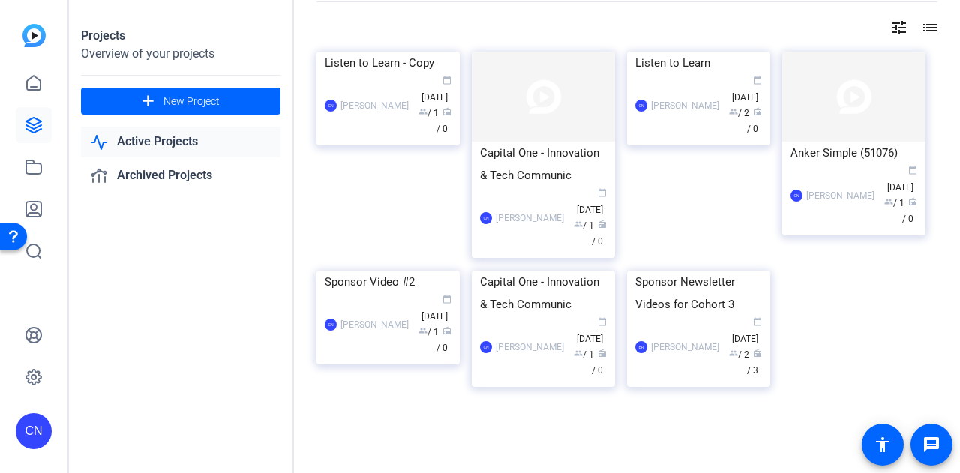
scroll to position [135, 0]
click at [44, 174] on link at bounding box center [34, 167] width 36 height 36
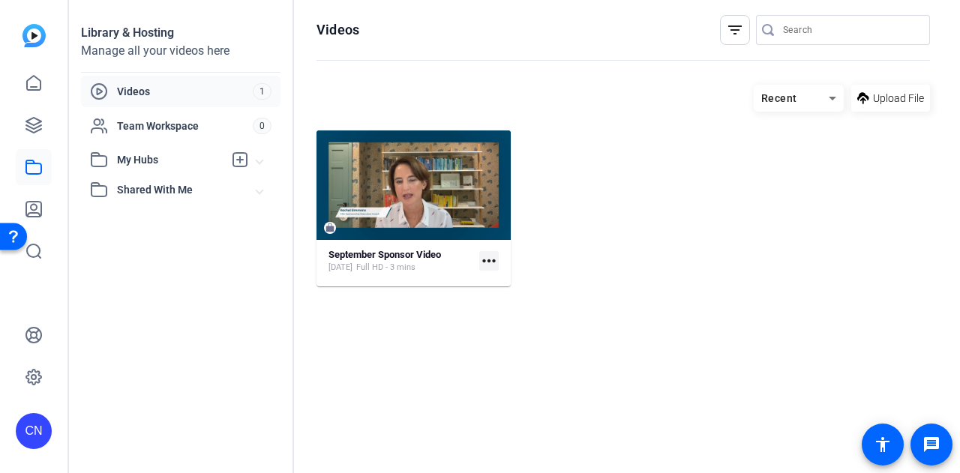
click at [205, 188] on span "Shared With Me" at bounding box center [187, 190] width 140 height 16
click at [158, 88] on span "Videos" at bounding box center [185, 91] width 136 height 15
click at [35, 121] on icon at bounding box center [34, 125] width 18 height 18
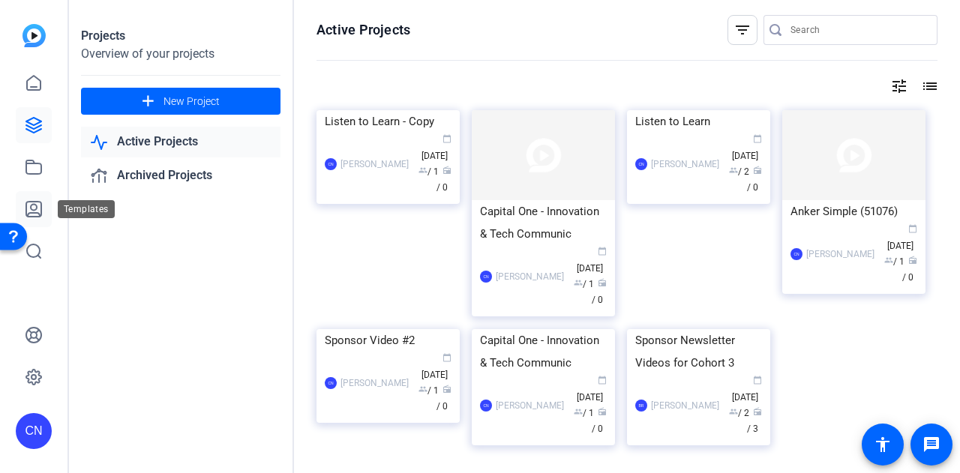
click at [36, 199] on link at bounding box center [34, 209] width 36 height 36
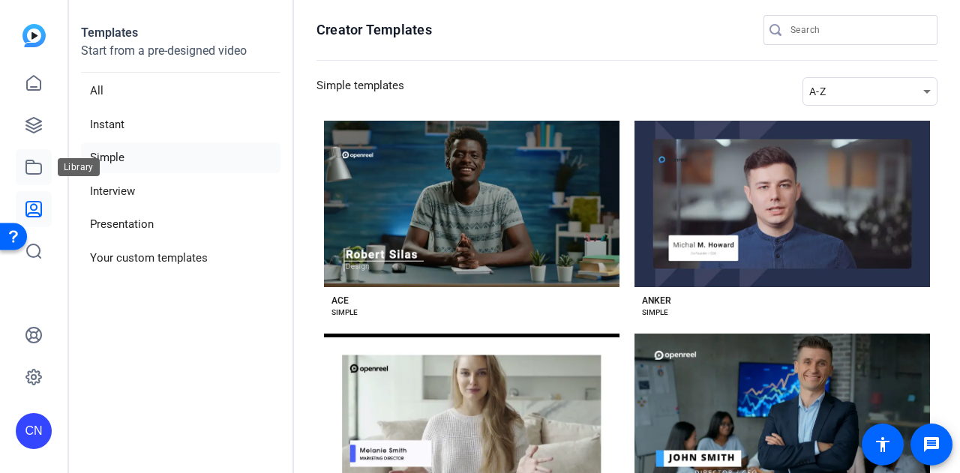
click at [36, 160] on icon at bounding box center [34, 167] width 18 height 18
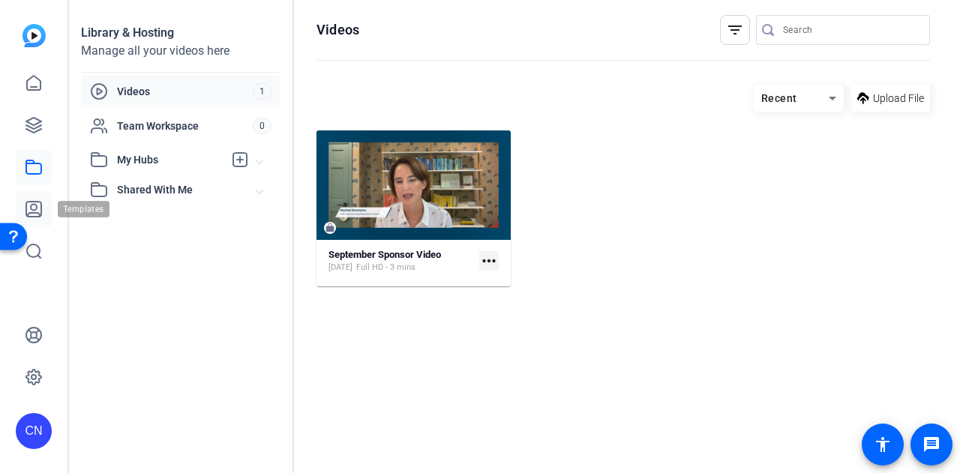
click at [34, 199] on link at bounding box center [34, 209] width 36 height 36
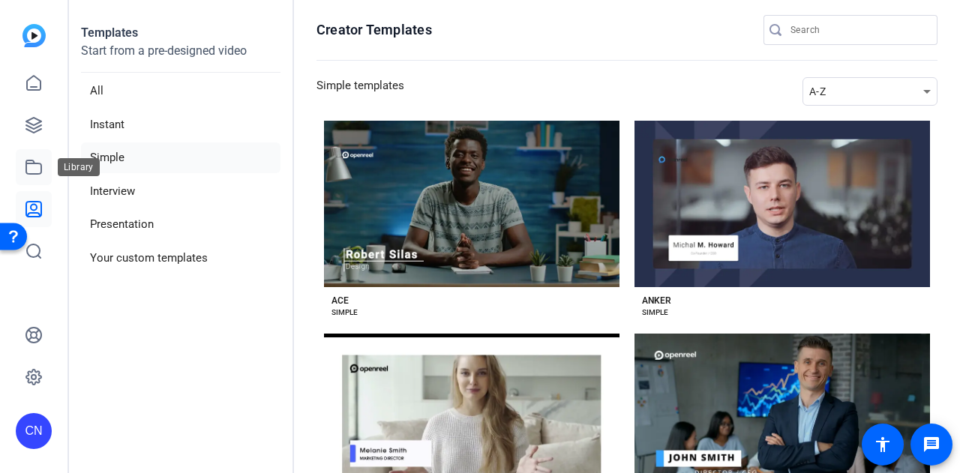
click at [29, 169] on icon at bounding box center [34, 167] width 18 height 18
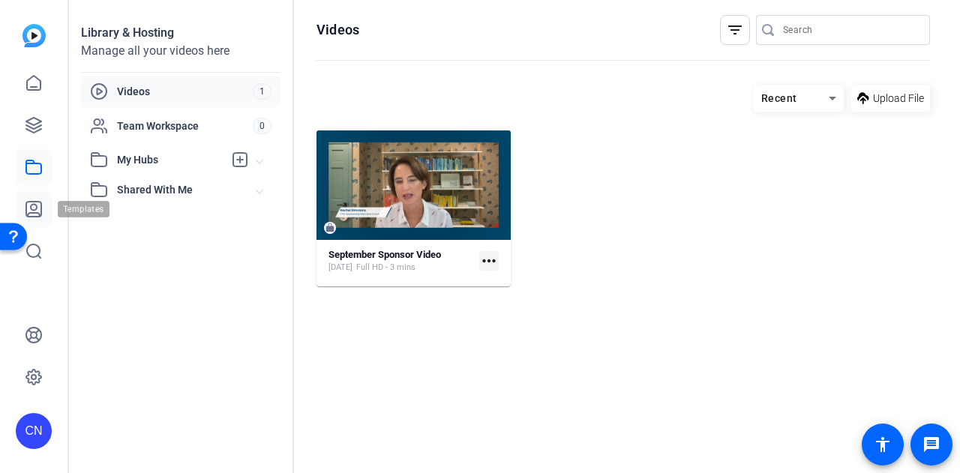
click at [33, 199] on link at bounding box center [34, 209] width 36 height 36
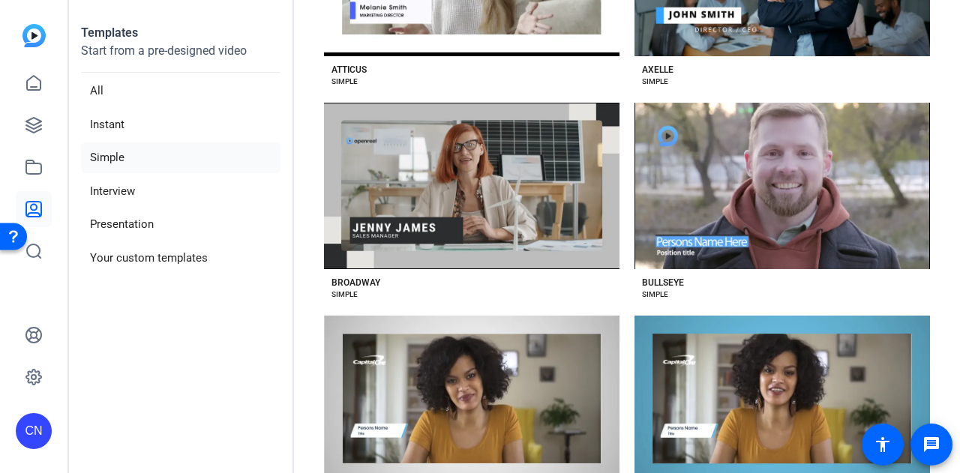
scroll to position [450, 0]
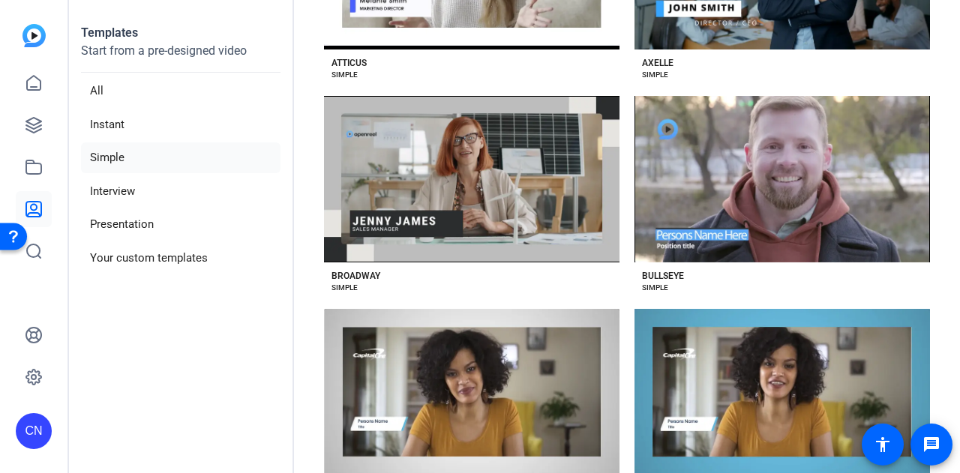
click at [137, 155] on li "Simple" at bounding box center [181, 158] width 200 height 31
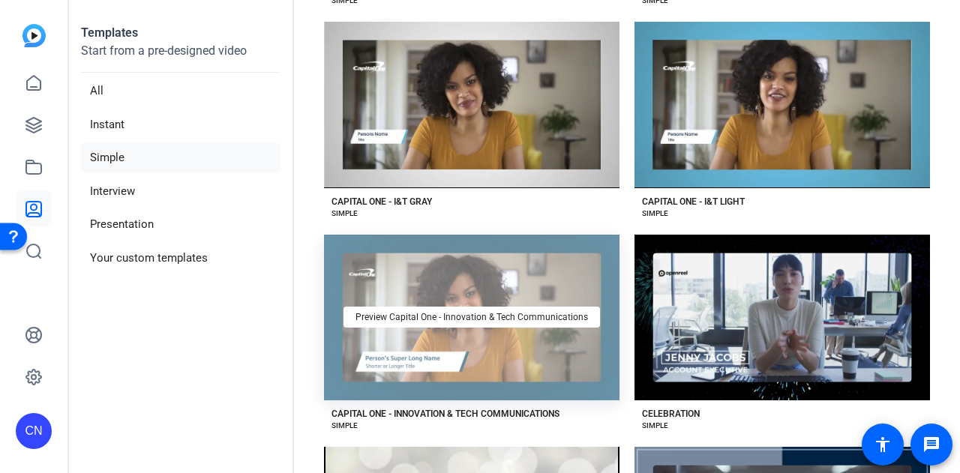
scroll to position [825, 0]
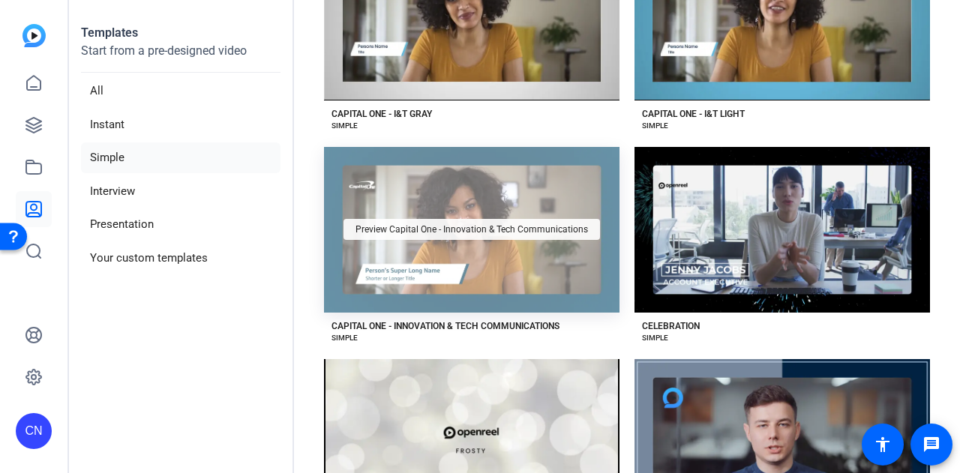
click at [464, 225] on div "Preview Capital One - Innovation & Tech Communications" at bounding box center [472, 229] width 257 height 21
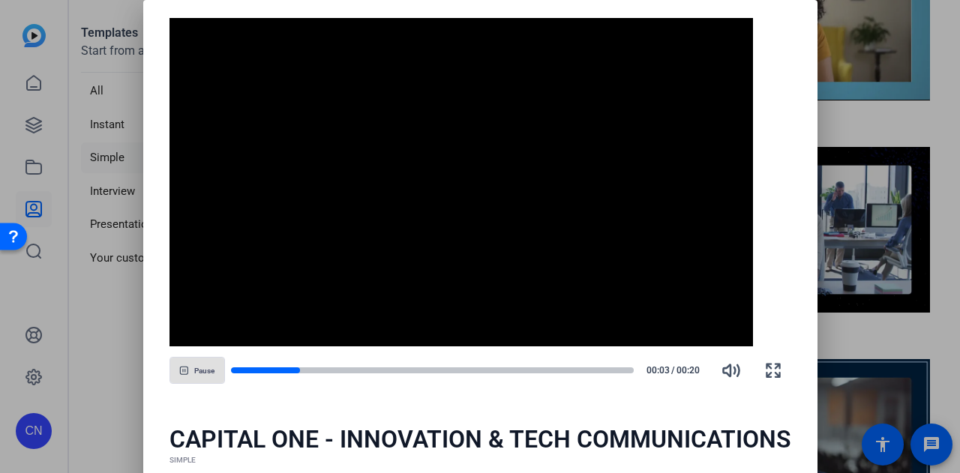
click at [208, 375] on span "Pause" at bounding box center [204, 371] width 20 height 9
click at [777, 368] on icon "button" at bounding box center [773, 371] width 18 height 18
click at [872, 124] on div at bounding box center [480, 236] width 960 height 473
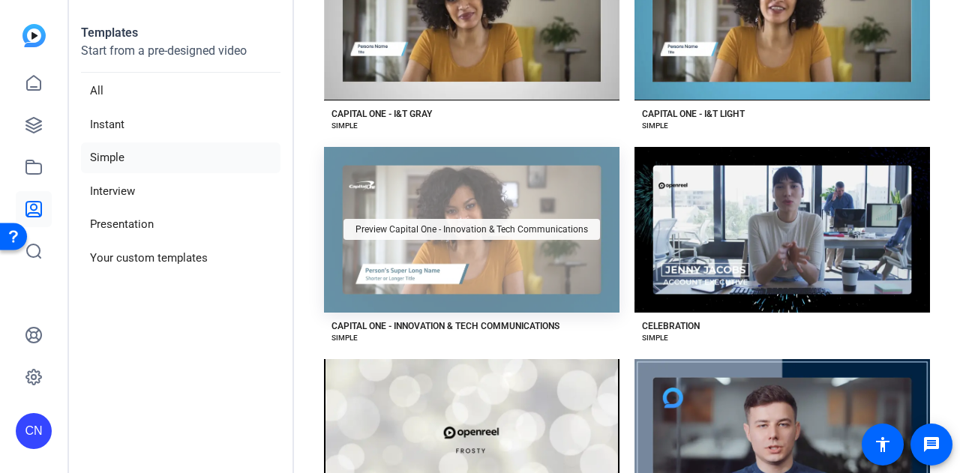
click at [428, 227] on div "Preview Capital One - Innovation & Tech Communications" at bounding box center [472, 229] width 257 height 21
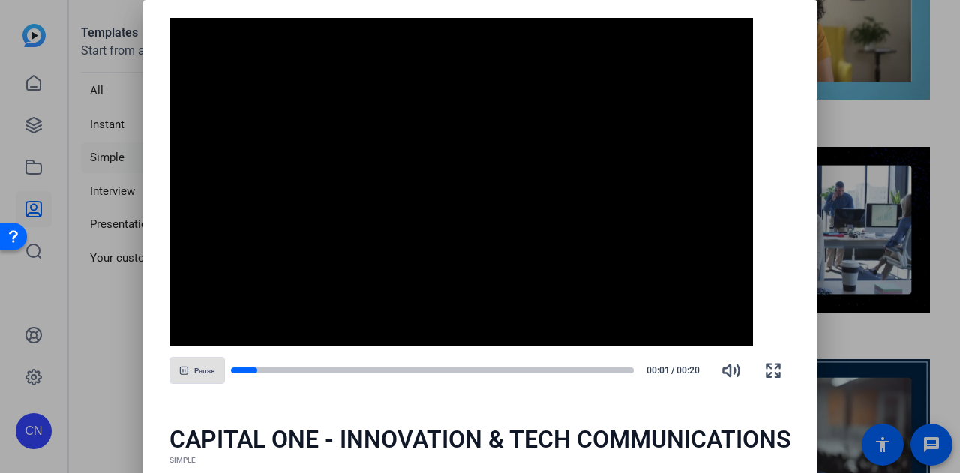
drag, startPoint x: 207, startPoint y: 359, endPoint x: 666, endPoint y: 359, distance: 459.0
click at [207, 359] on span "button" at bounding box center [197, 371] width 54 height 36
click at [593, 439] on div "CAPITAL ONE - INNOVATION & TECH COMMUNICATIONS" at bounding box center [481, 440] width 622 height 30
click at [906, 109] on div at bounding box center [480, 236] width 960 height 473
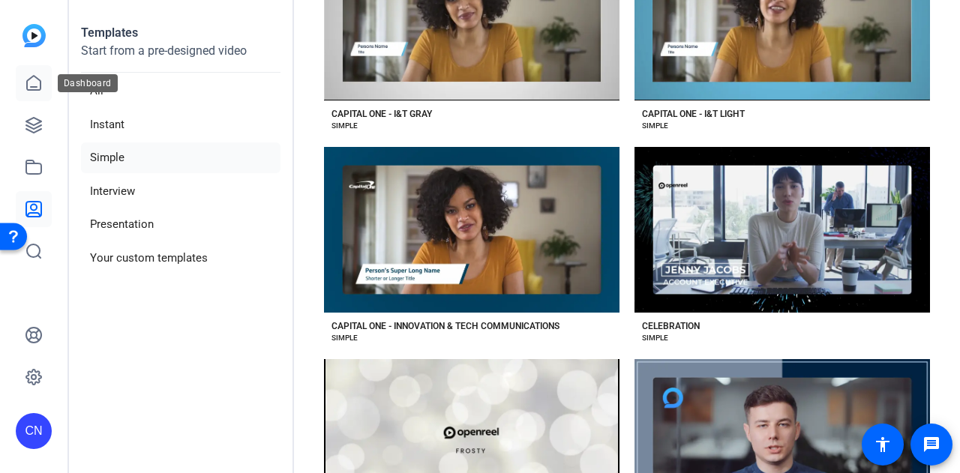
click at [33, 78] on icon at bounding box center [34, 83] width 18 height 18
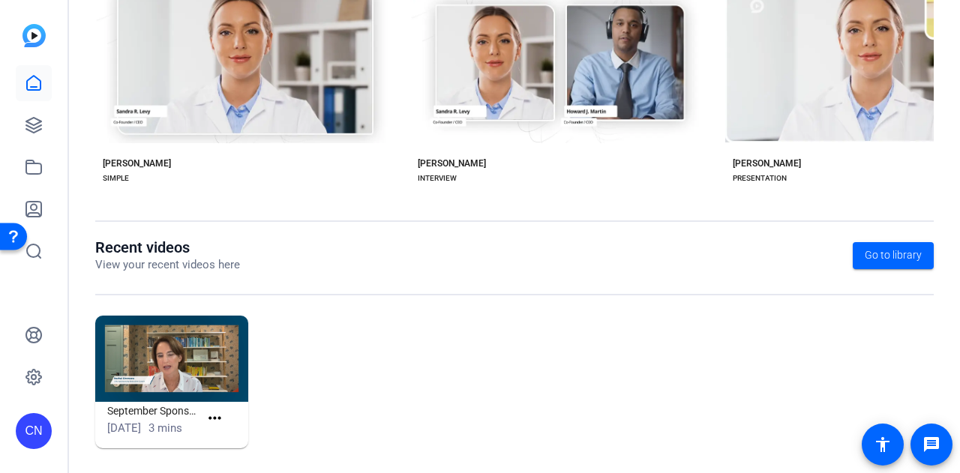
scroll to position [376, 0]
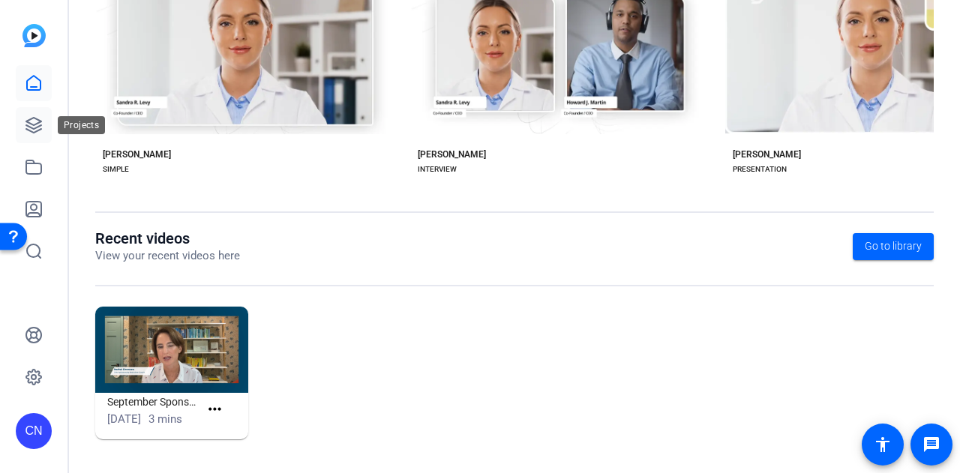
click at [29, 125] on icon at bounding box center [34, 125] width 18 height 18
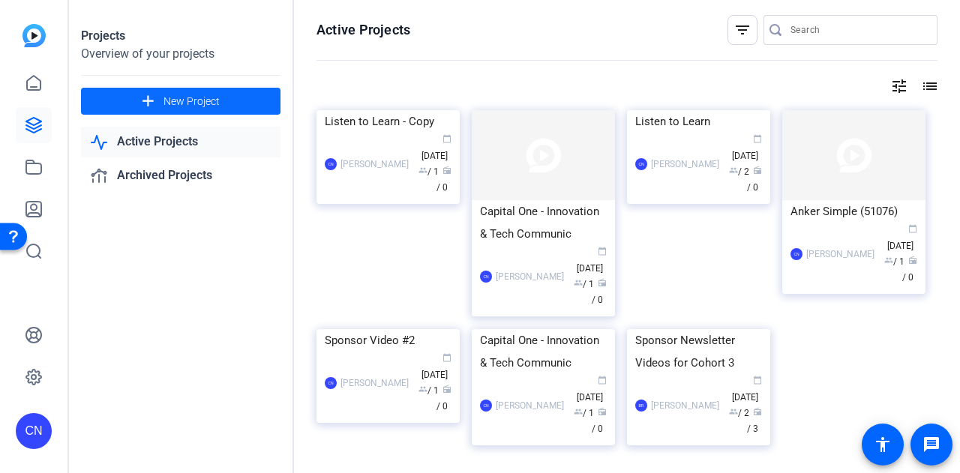
click at [179, 107] on span "New Project" at bounding box center [192, 102] width 56 height 16
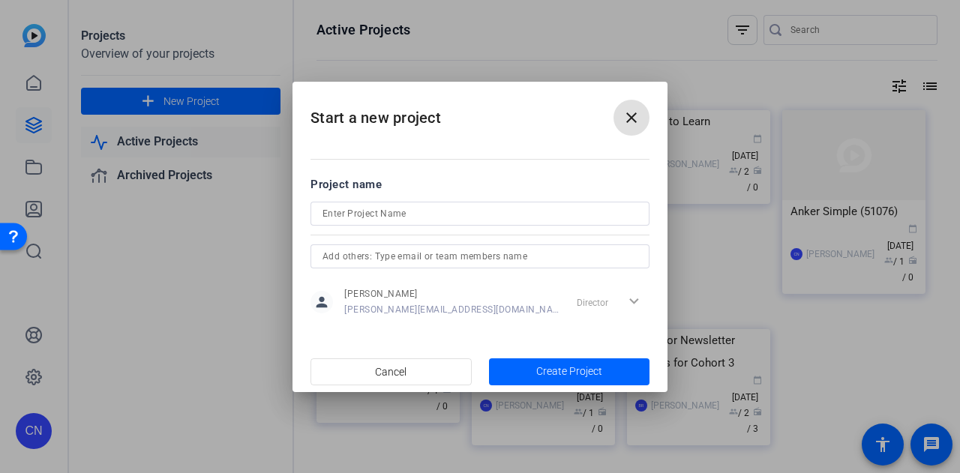
click at [629, 122] on mat-icon "close" at bounding box center [632, 118] width 18 height 18
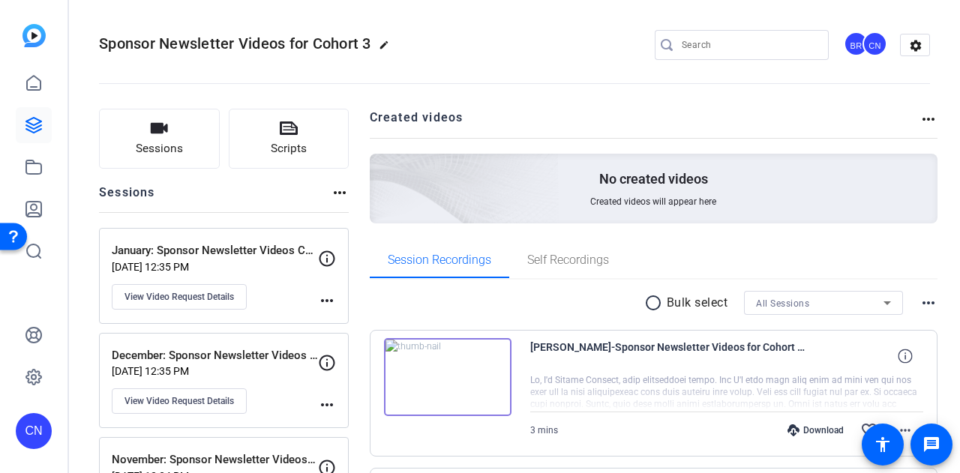
click at [33, 433] on div "CN" at bounding box center [34, 431] width 36 height 36
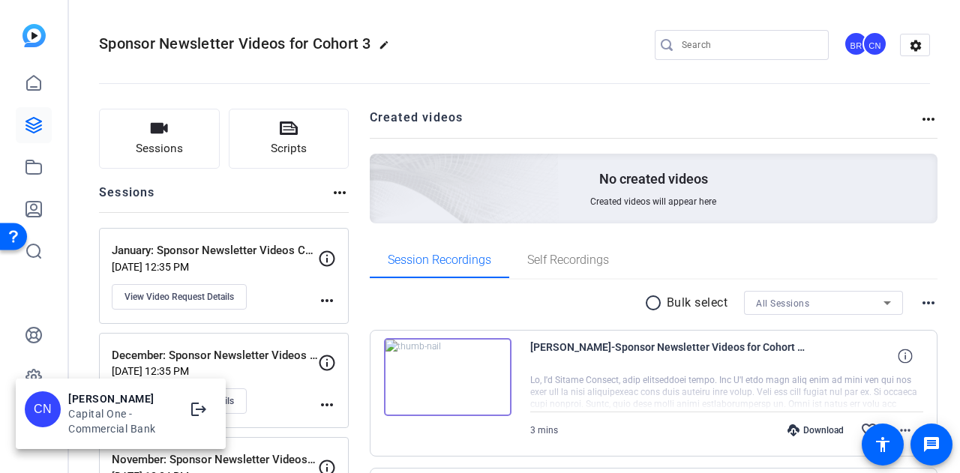
click at [447, 375] on div at bounding box center [480, 236] width 960 height 473
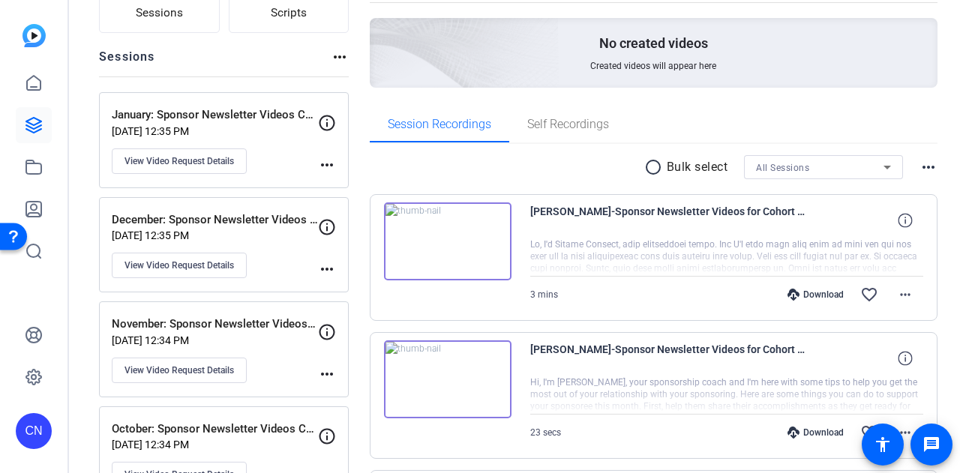
scroll to position [150, 0]
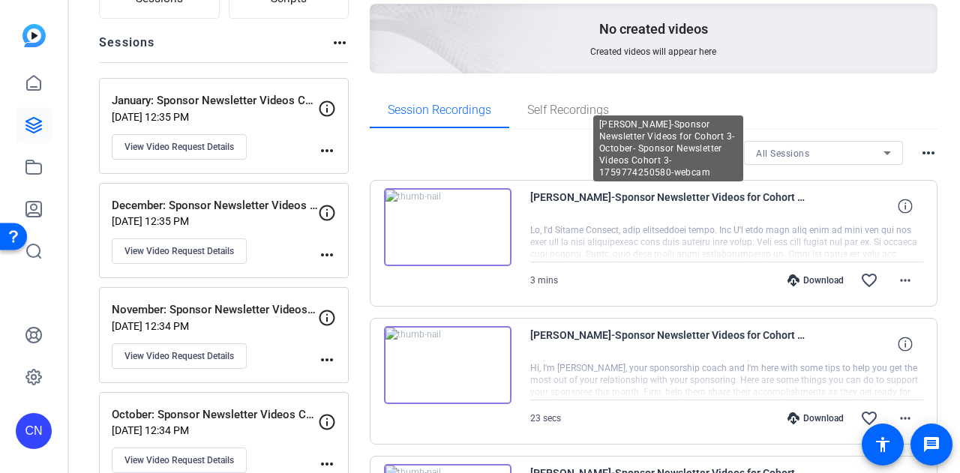
click at [692, 197] on span "Rachel Simmons-Sponsor Newsletter Videos for Cohort 3-October- Sponsor Newslett…" at bounding box center [669, 206] width 278 height 36
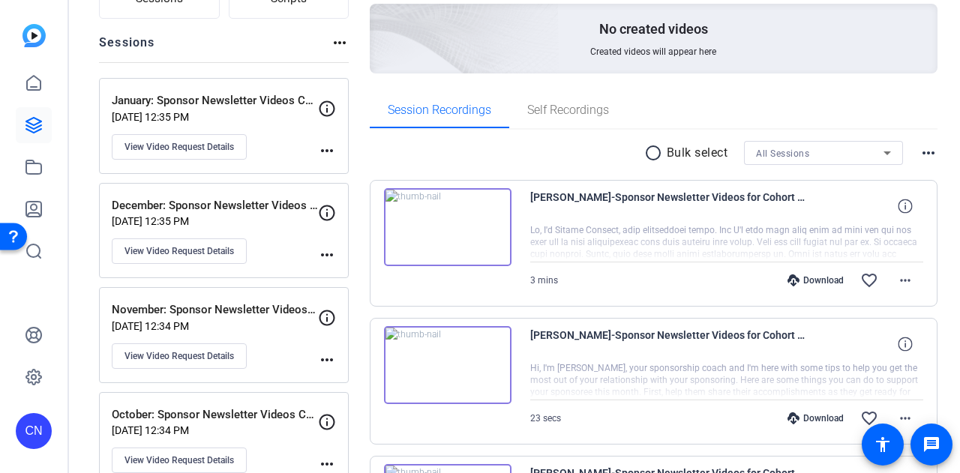
click at [443, 224] on img at bounding box center [448, 227] width 128 height 78
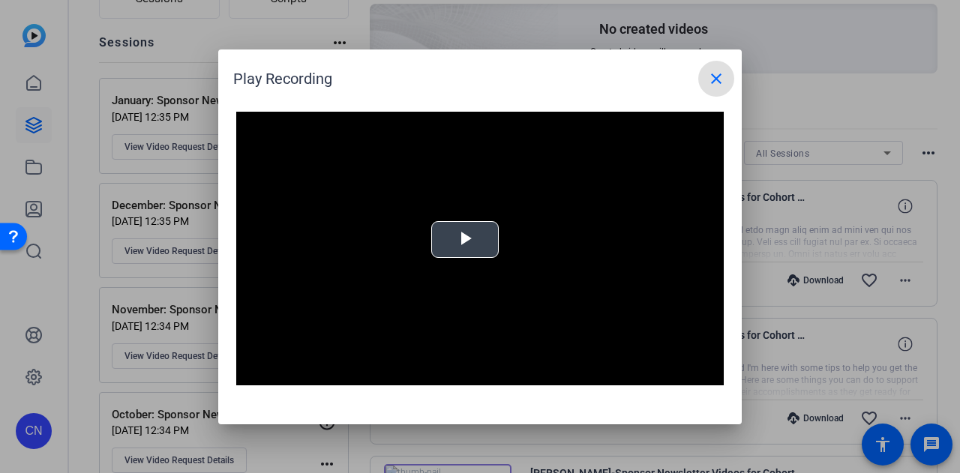
click at [465, 239] on span "Video Player" at bounding box center [465, 239] width 0 height 0
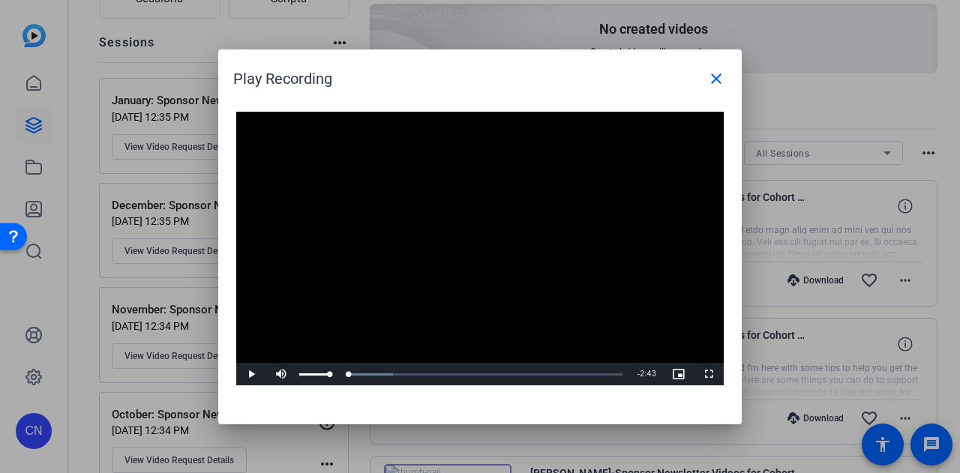
drag, startPoint x: 309, startPoint y: 374, endPoint x: 293, endPoint y: 374, distance: 16.5
click at [293, 374] on div "Play Mute Current Time 0:00 / Duration 2:43 Loaded : 16.29% 0:00 0:00 Stream Ty…" at bounding box center [480, 374] width 488 height 23
click at [485, 266] on video "Video Player" at bounding box center [480, 249] width 488 height 275
click at [243, 374] on span "Video Player" at bounding box center [251, 374] width 30 height 0
click at [420, 370] on div "Loaded : 57.18% 0:59 1:07" at bounding box center [463, 374] width 334 height 23
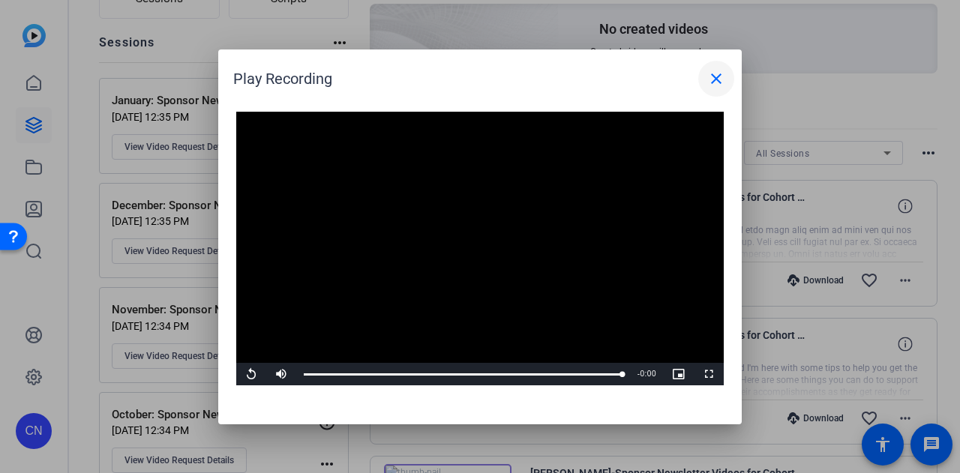
click at [713, 76] on mat-icon "close" at bounding box center [716, 79] width 18 height 18
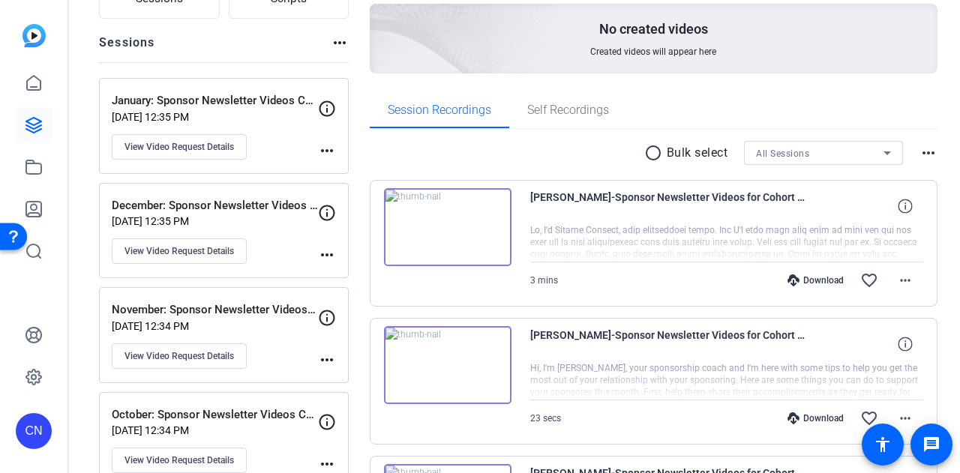
click at [797, 281] on div "Download" at bounding box center [815, 281] width 71 height 12
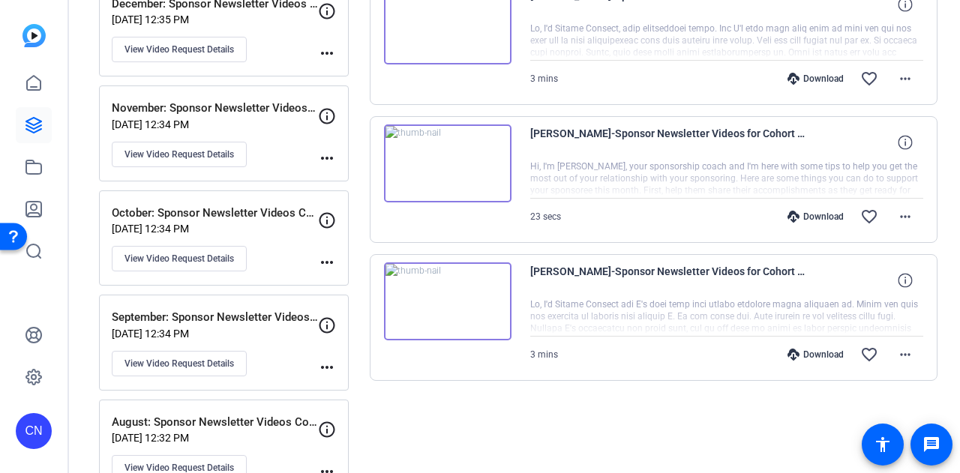
scroll to position [375, 0]
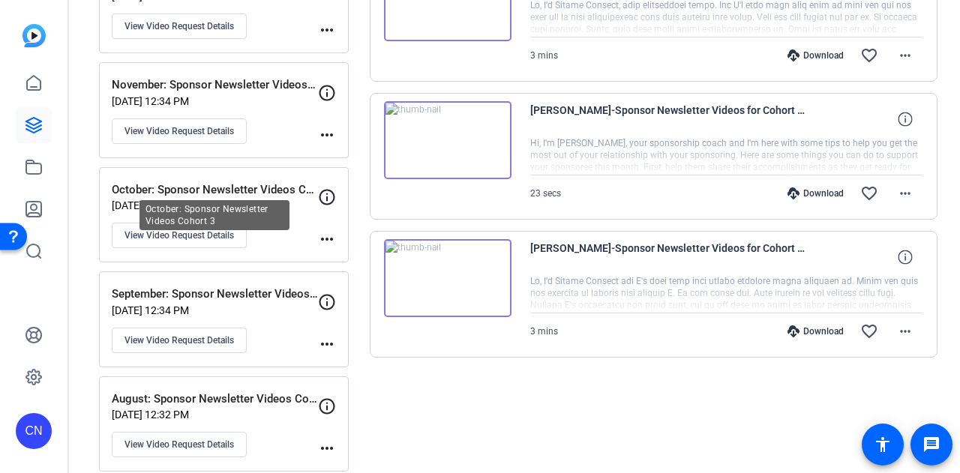
click at [217, 185] on p "October: Sponsor Newsletter Videos Cohort 3" at bounding box center [215, 190] width 206 height 17
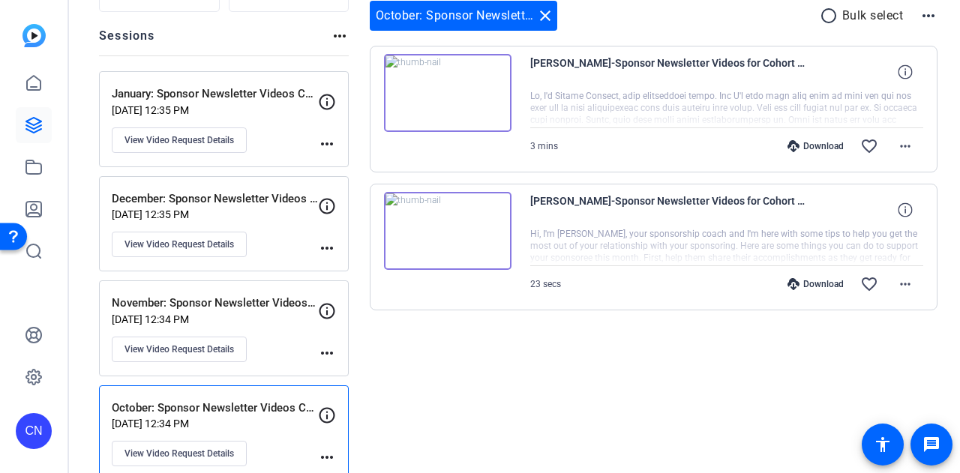
scroll to position [75, 0]
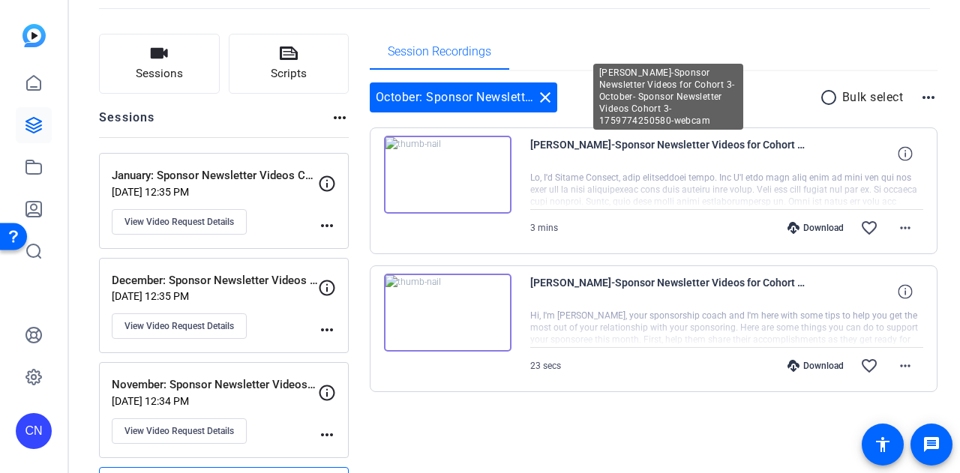
click at [581, 143] on span "Rachel Simmons-Sponsor Newsletter Videos for Cohort 3-October- Sponsor Newslett…" at bounding box center [669, 154] width 278 height 36
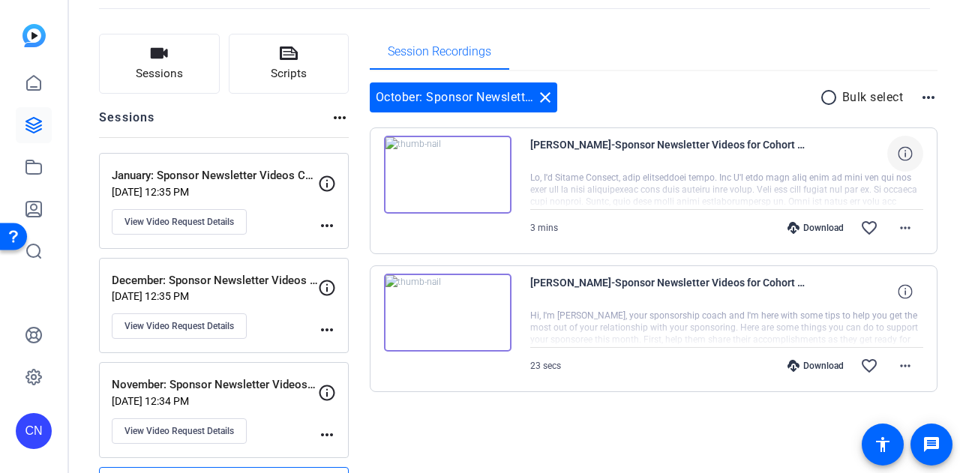
click at [898, 152] on icon at bounding box center [905, 153] width 14 height 14
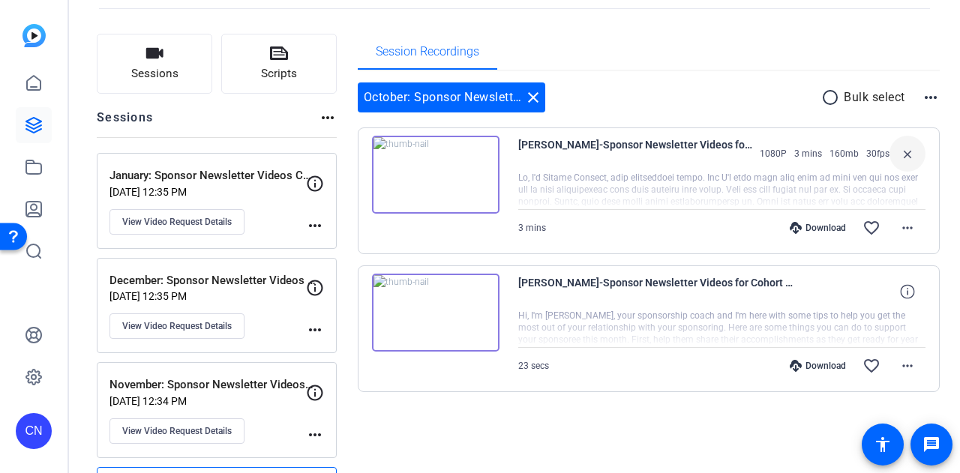
click at [608, 173] on div at bounding box center [721, 191] width 407 height 38
click at [902, 226] on mat-icon "more_horiz" at bounding box center [908, 228] width 18 height 18
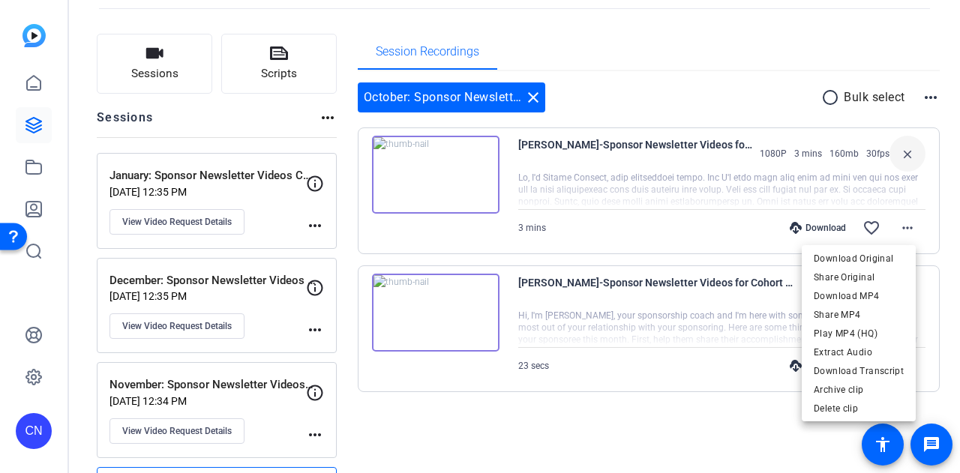
click at [37, 83] on div at bounding box center [480, 236] width 960 height 473
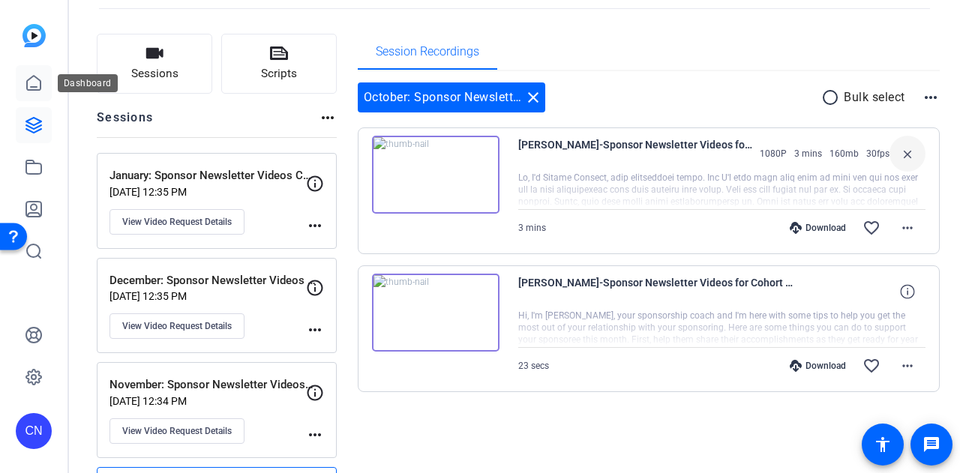
click at [35, 86] on icon at bounding box center [34, 83] width 14 height 14
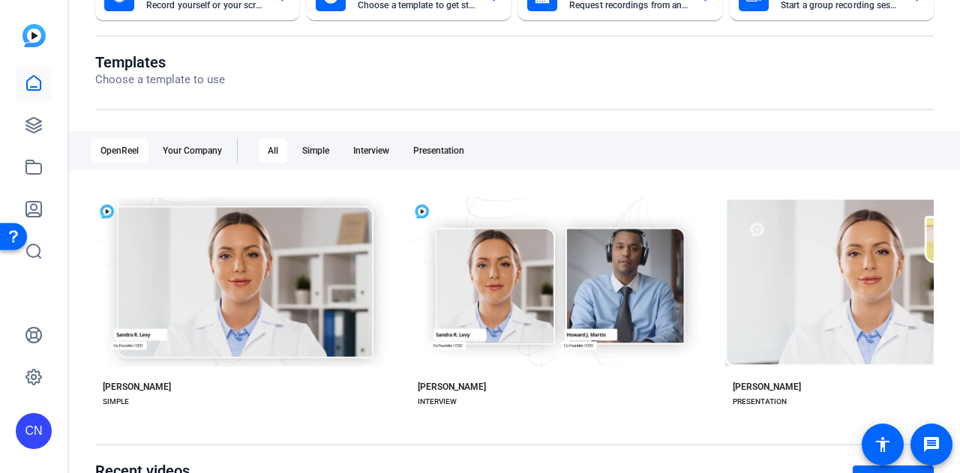
scroll to position [151, 0]
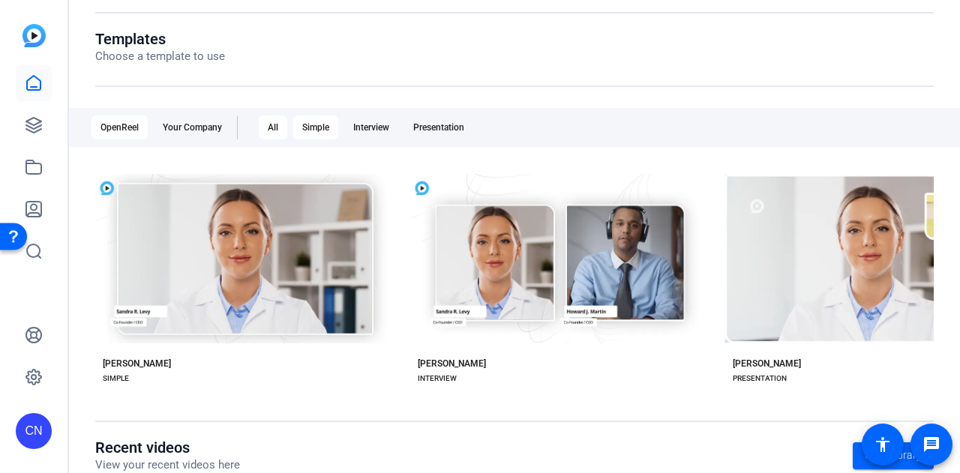
click at [326, 124] on div "Simple" at bounding box center [315, 128] width 45 height 24
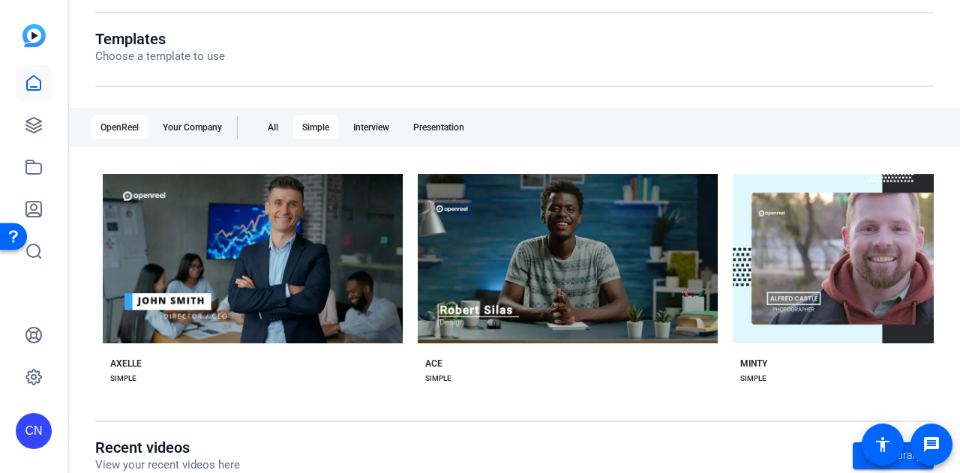
scroll to position [0, 6084]
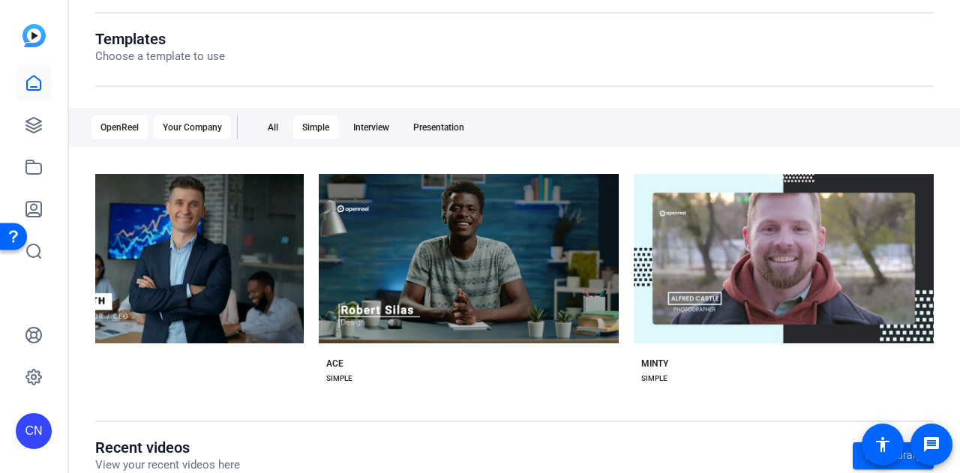
click at [185, 128] on div "Your Company" at bounding box center [192, 128] width 77 height 24
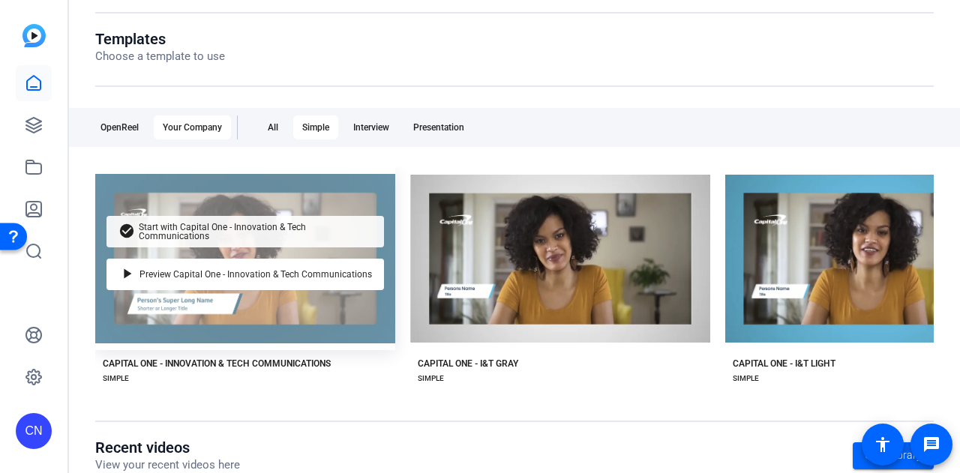
click at [237, 223] on span "Start with Capital One - Innovation & Tech Communications" at bounding box center [255, 232] width 233 height 18
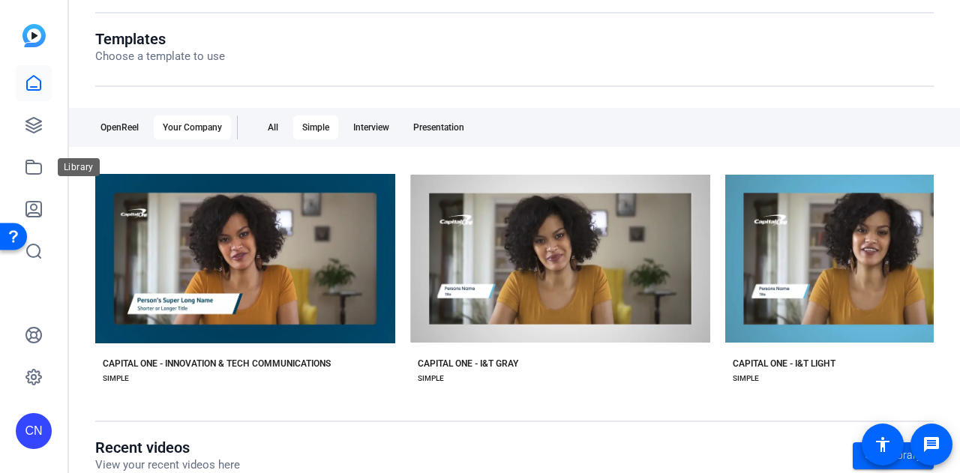
drag, startPoint x: 36, startPoint y: 164, endPoint x: 67, endPoint y: 157, distance: 31.7
click at [36, 164] on icon at bounding box center [34, 167] width 18 height 18
